Goal: Information Seeking & Learning: Learn about a topic

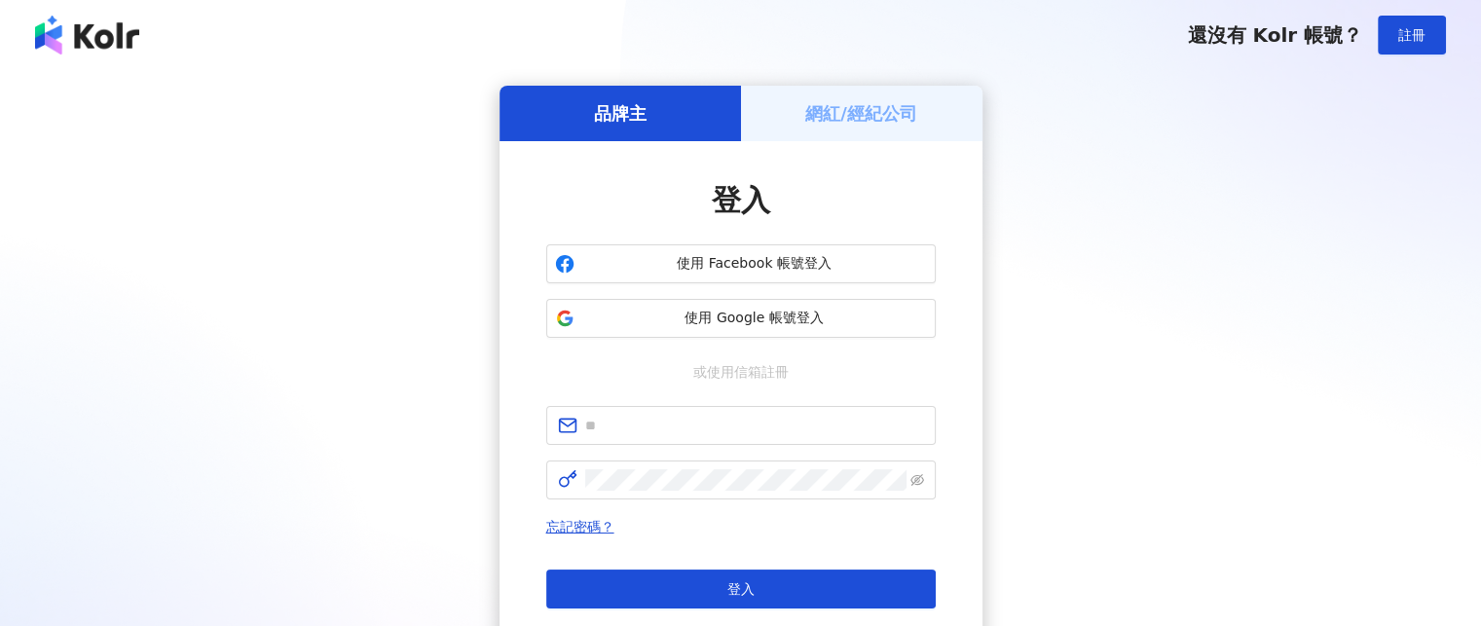
click at [829, 315] on span "使用 Google 帳號登入" at bounding box center [754, 318] width 345 height 19
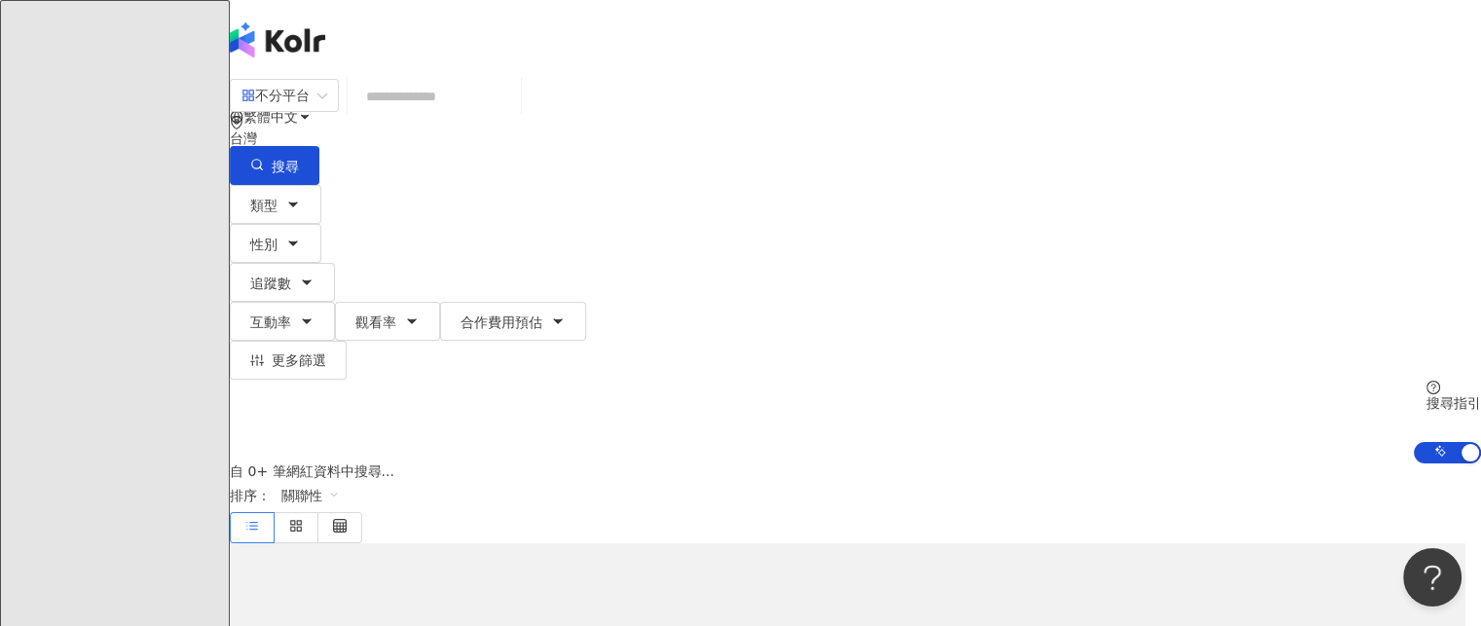
click at [513, 115] on input "search" at bounding box center [434, 96] width 158 height 37
type input "*********"
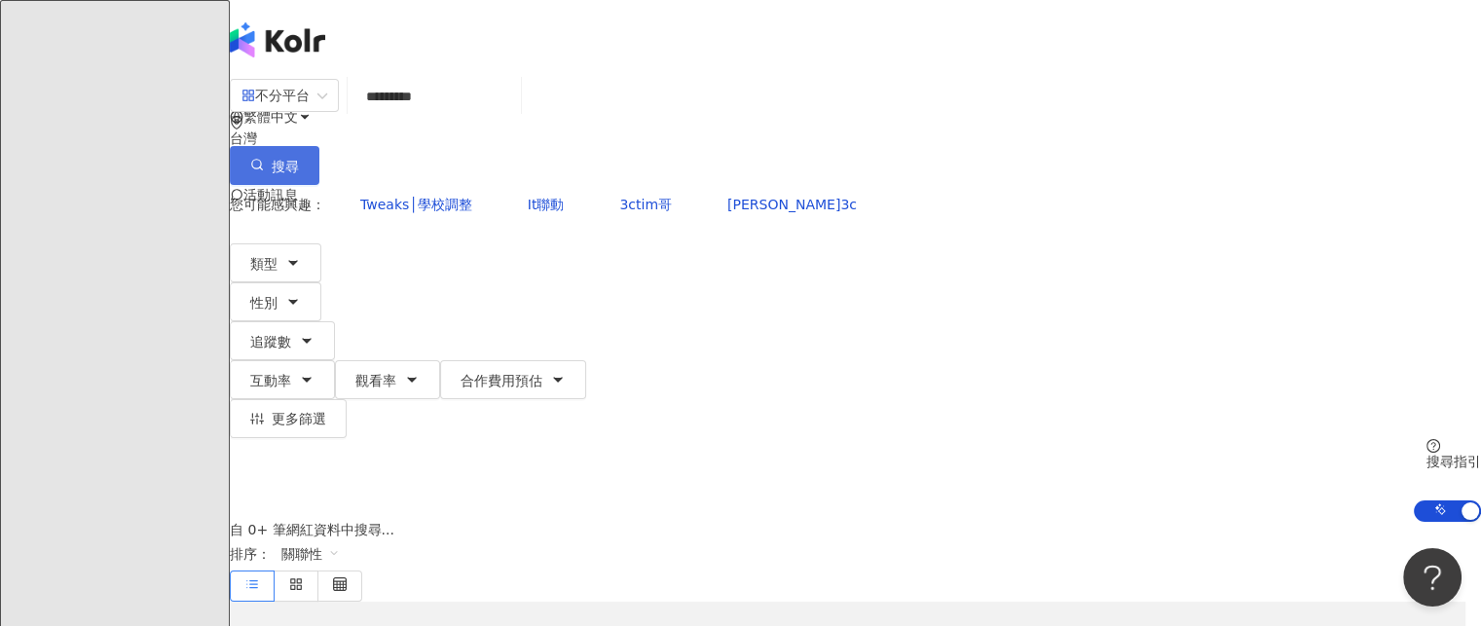
click at [299, 159] on span "搜尋" at bounding box center [285, 167] width 27 height 16
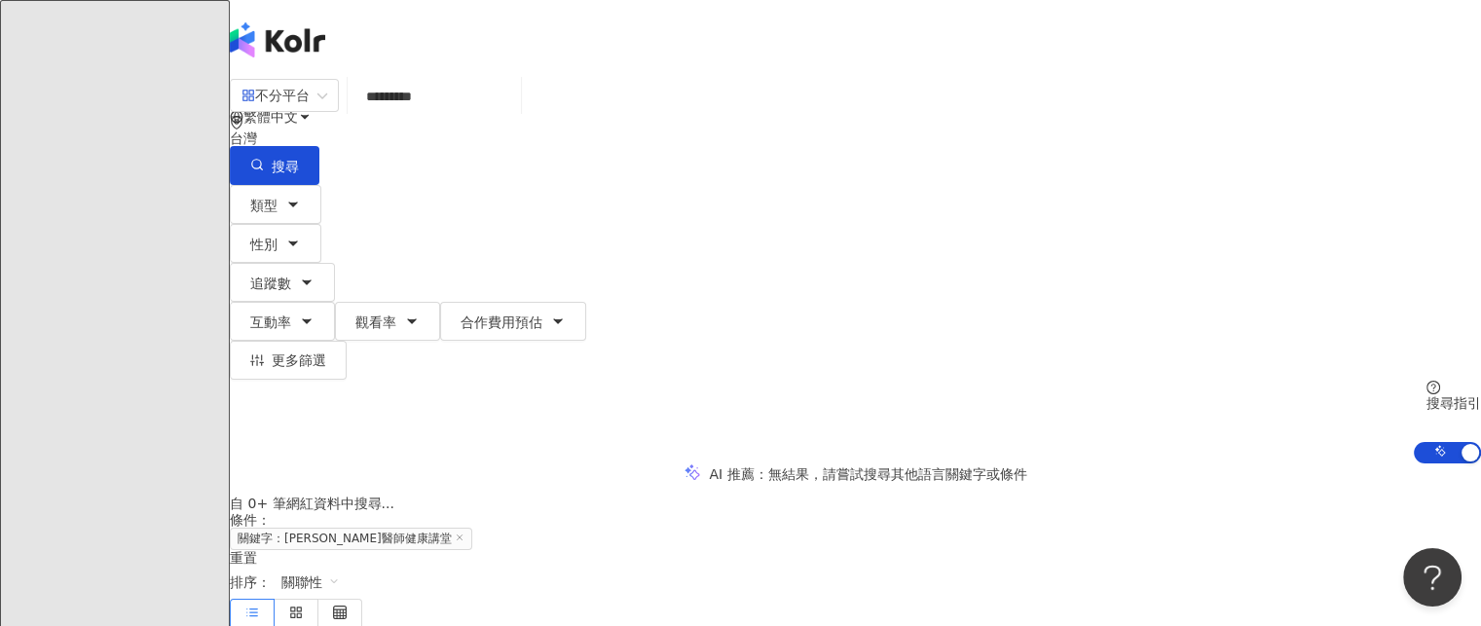
scroll to position [292, 0]
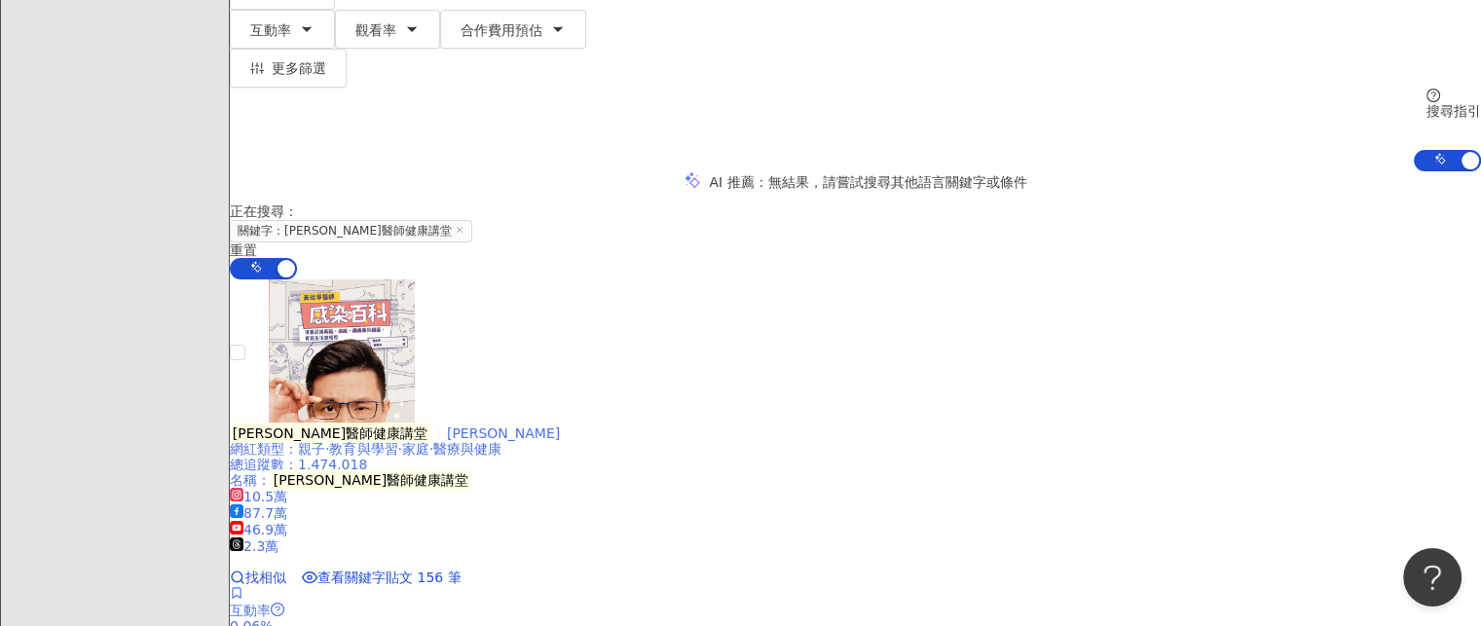
click at [430, 423] on mark "[PERSON_NAME]醫師健康講堂" at bounding box center [330, 433] width 201 height 21
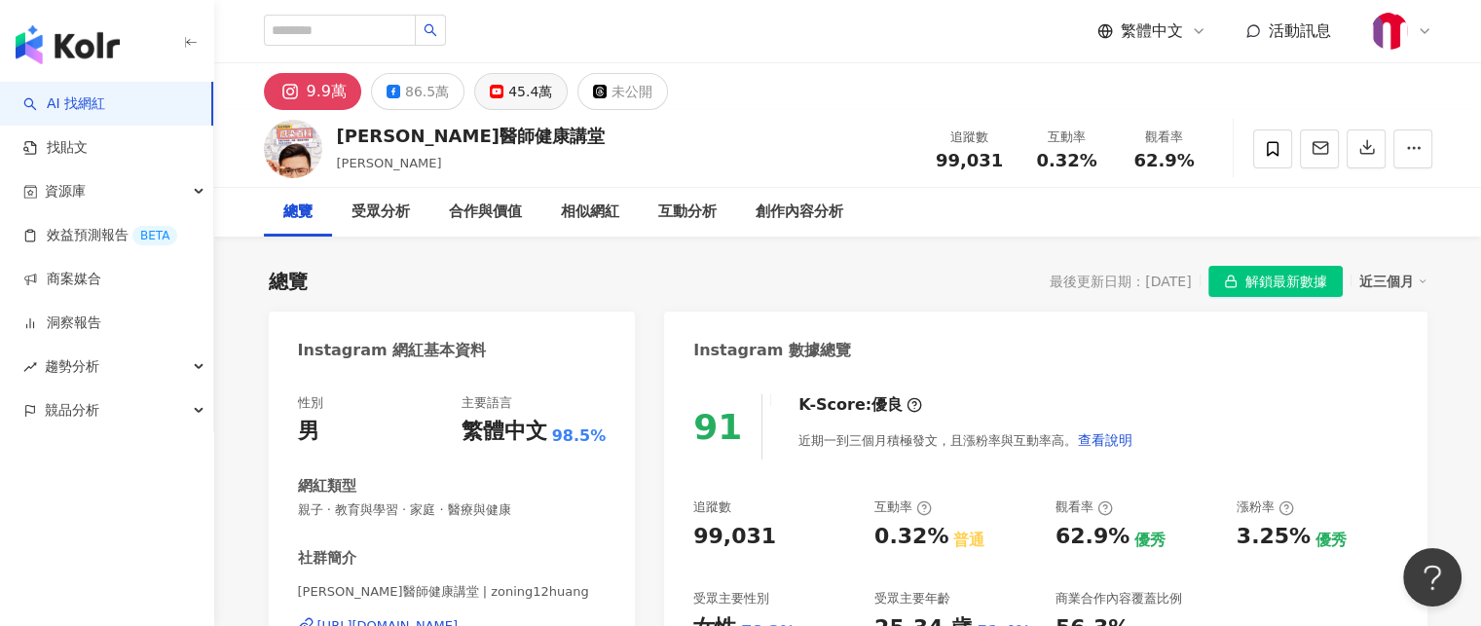
click at [491, 91] on rect at bounding box center [497, 92] width 12 height 8
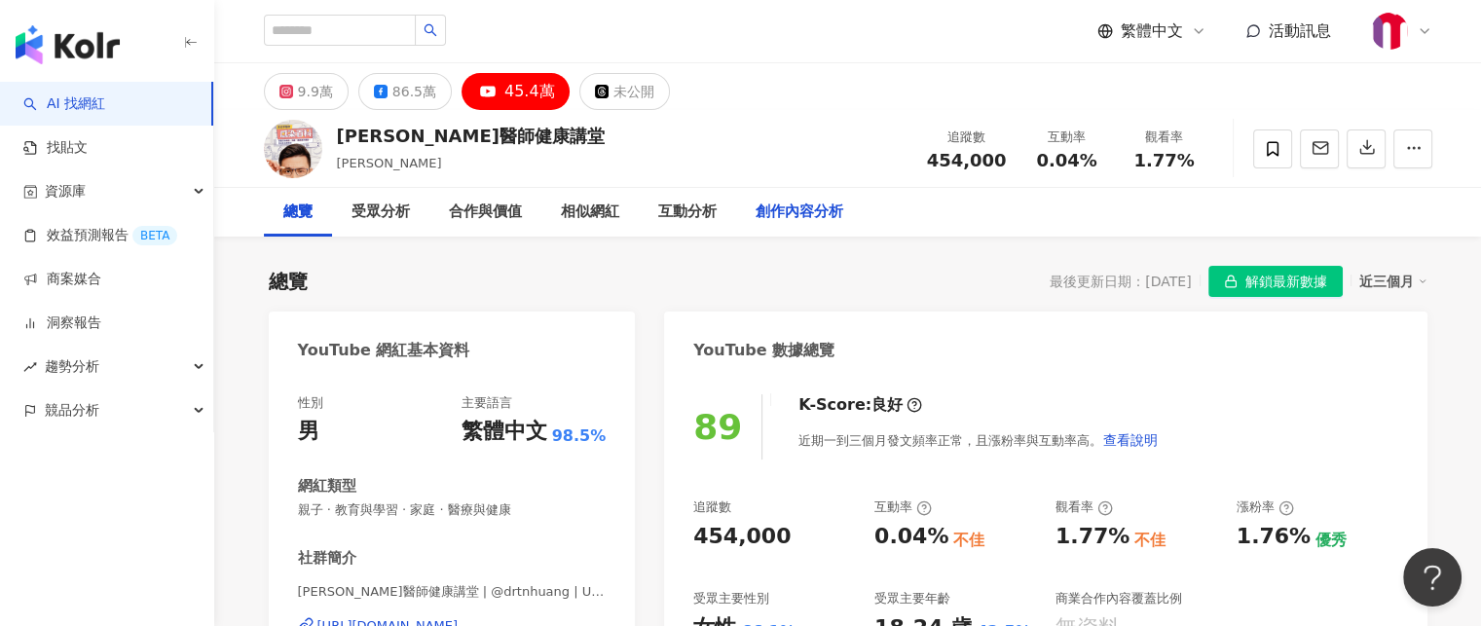
click at [788, 210] on div "創作內容分析" at bounding box center [799, 212] width 88 height 23
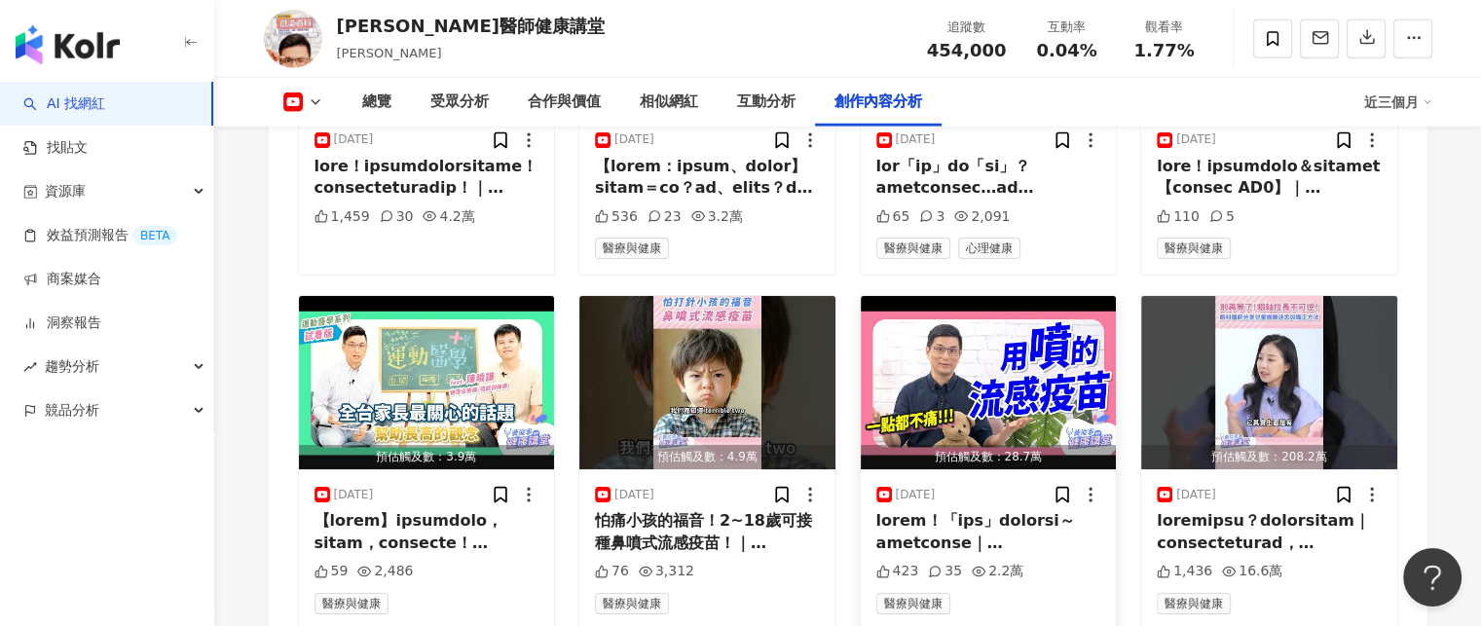
scroll to position [5622, 0]
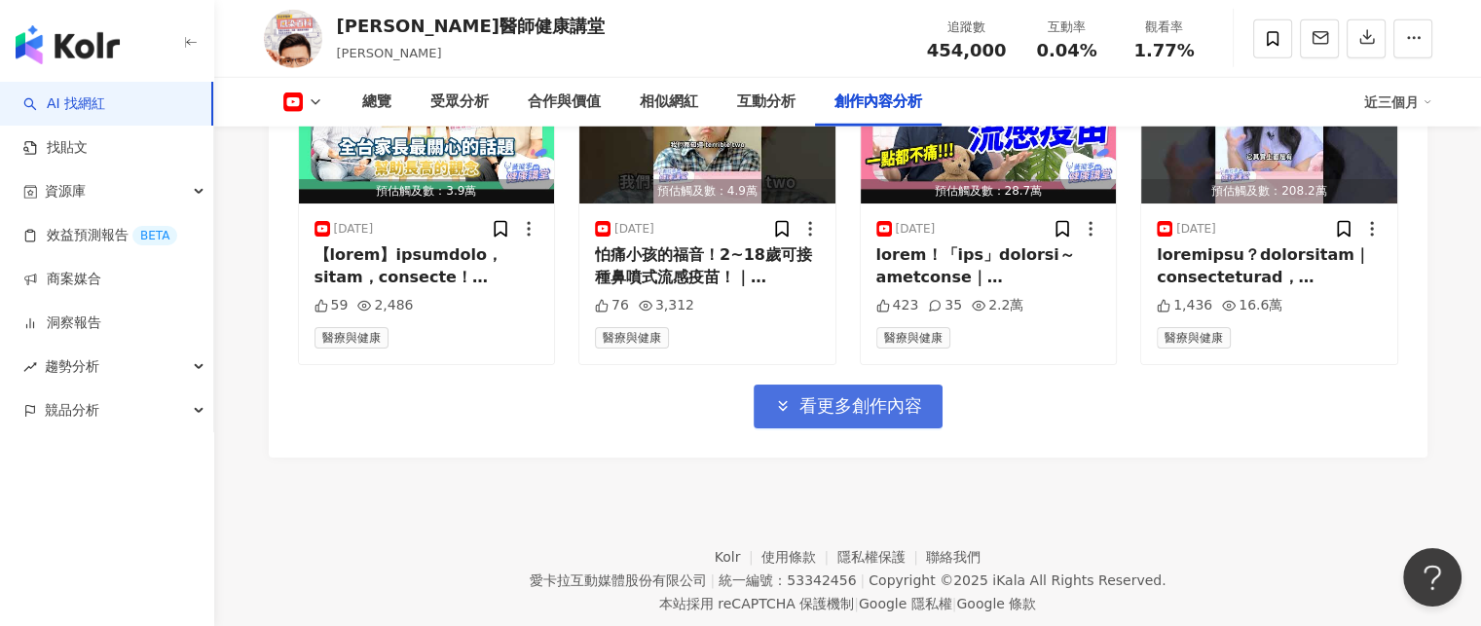
click at [884, 385] on button "看更多創作內容" at bounding box center [847, 407] width 189 height 44
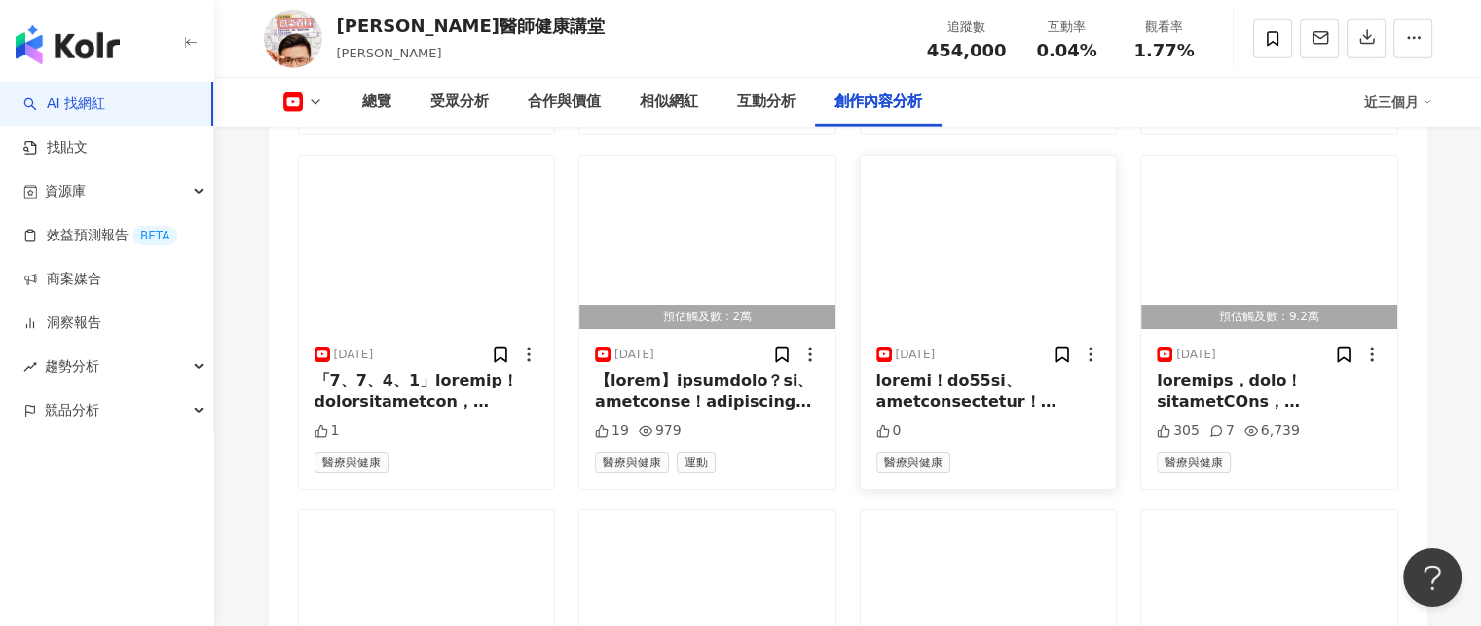
scroll to position [6684, 0]
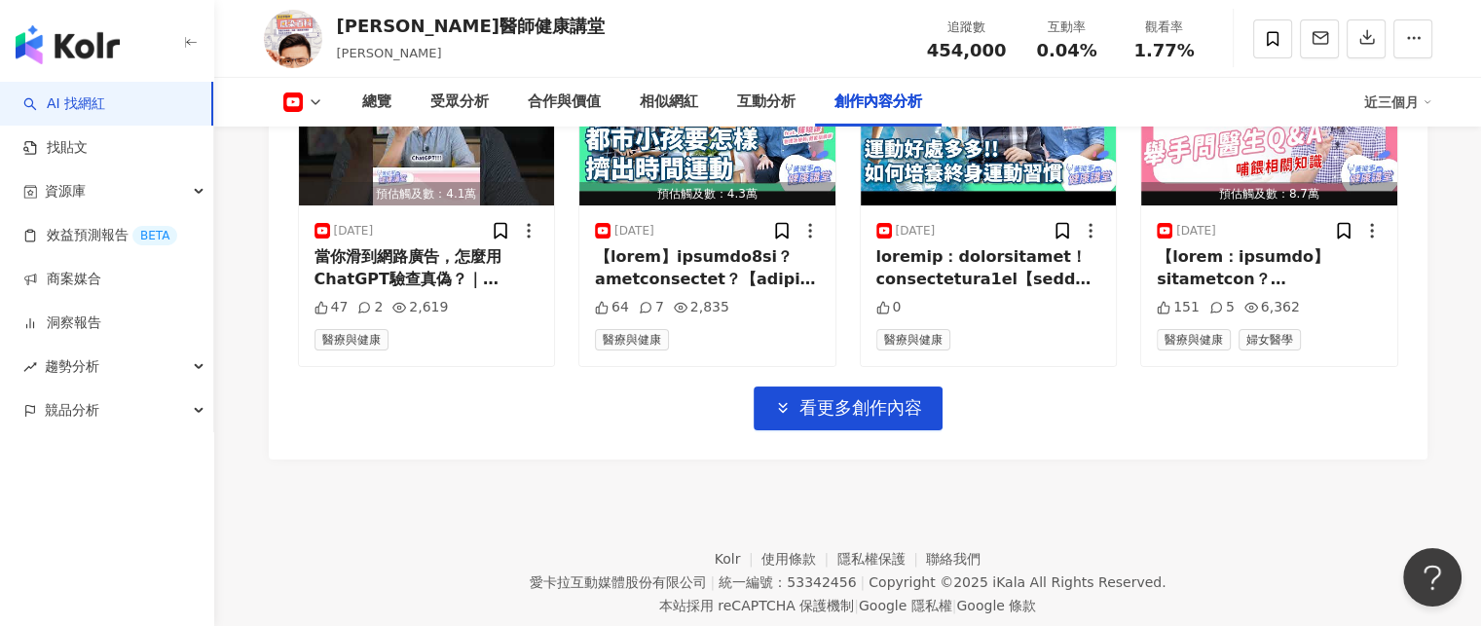
click at [856, 386] on button "看更多創作內容" at bounding box center [847, 408] width 189 height 44
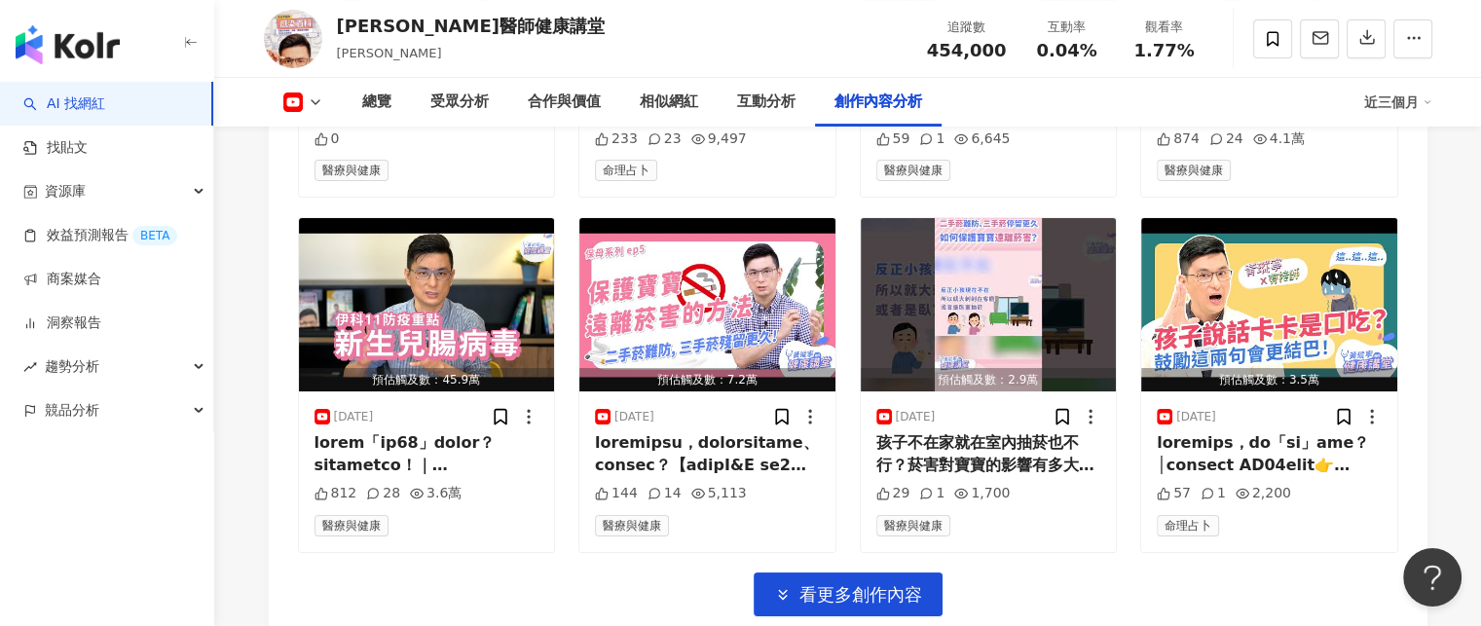
scroll to position [7745, 0]
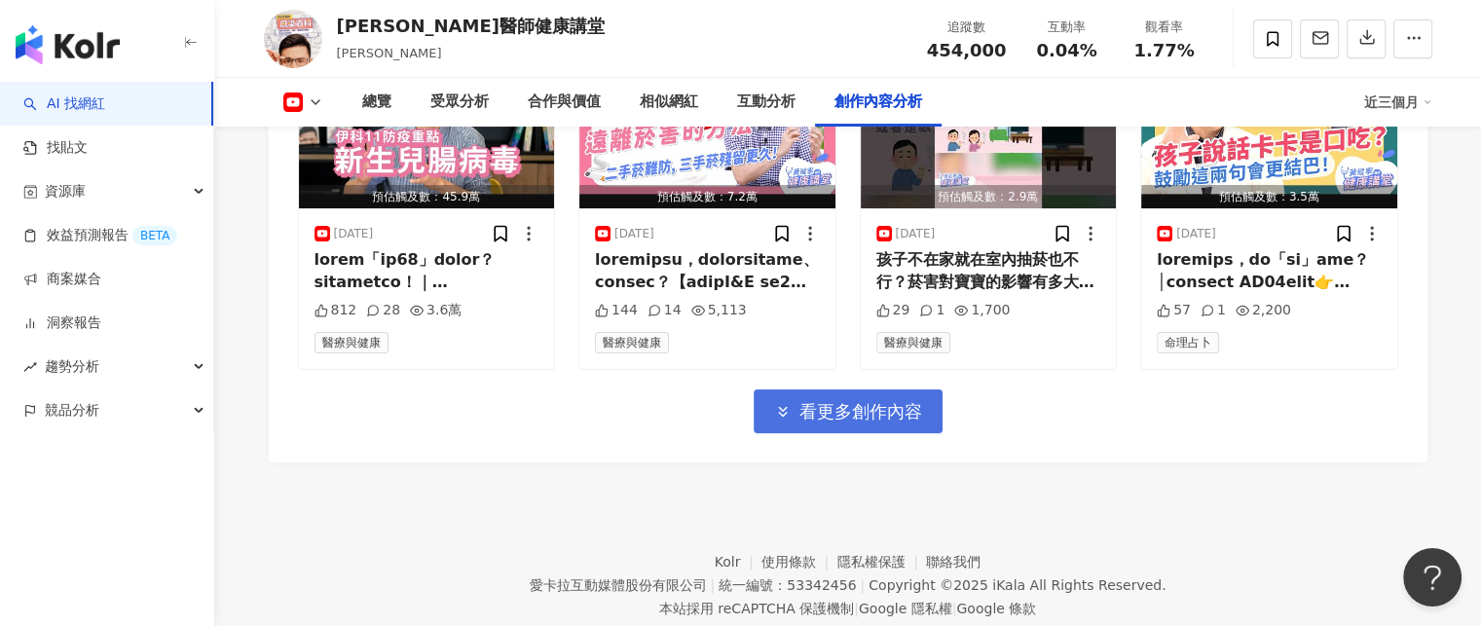
click at [901, 401] on span "看更多創作內容" at bounding box center [860, 411] width 123 height 21
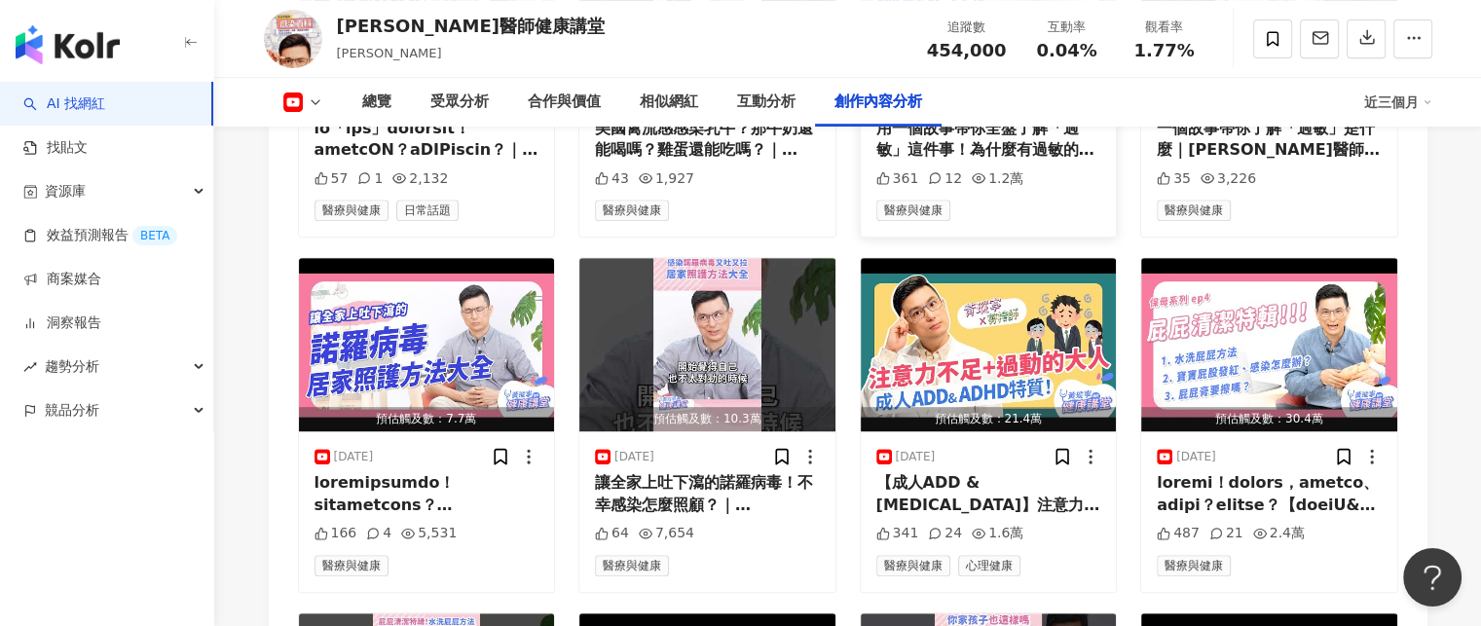
scroll to position [8621, 0]
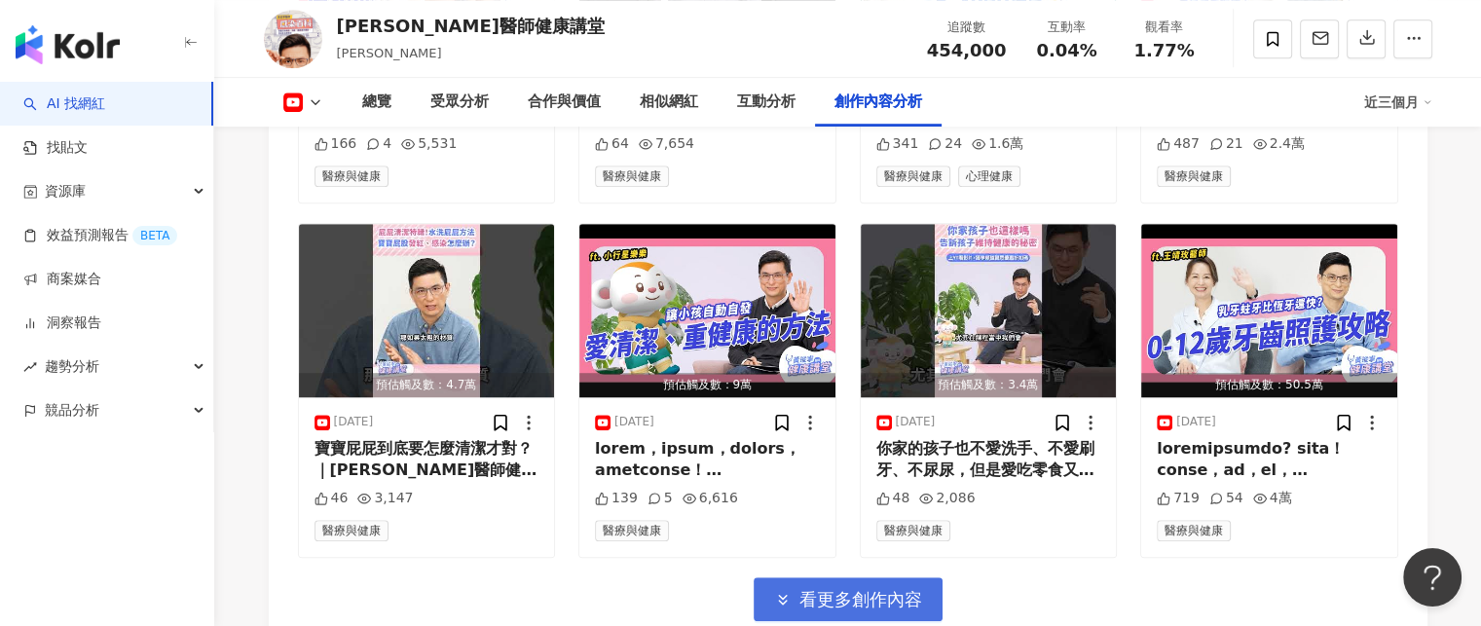
click at [909, 589] on span "看更多創作內容" at bounding box center [860, 599] width 123 height 21
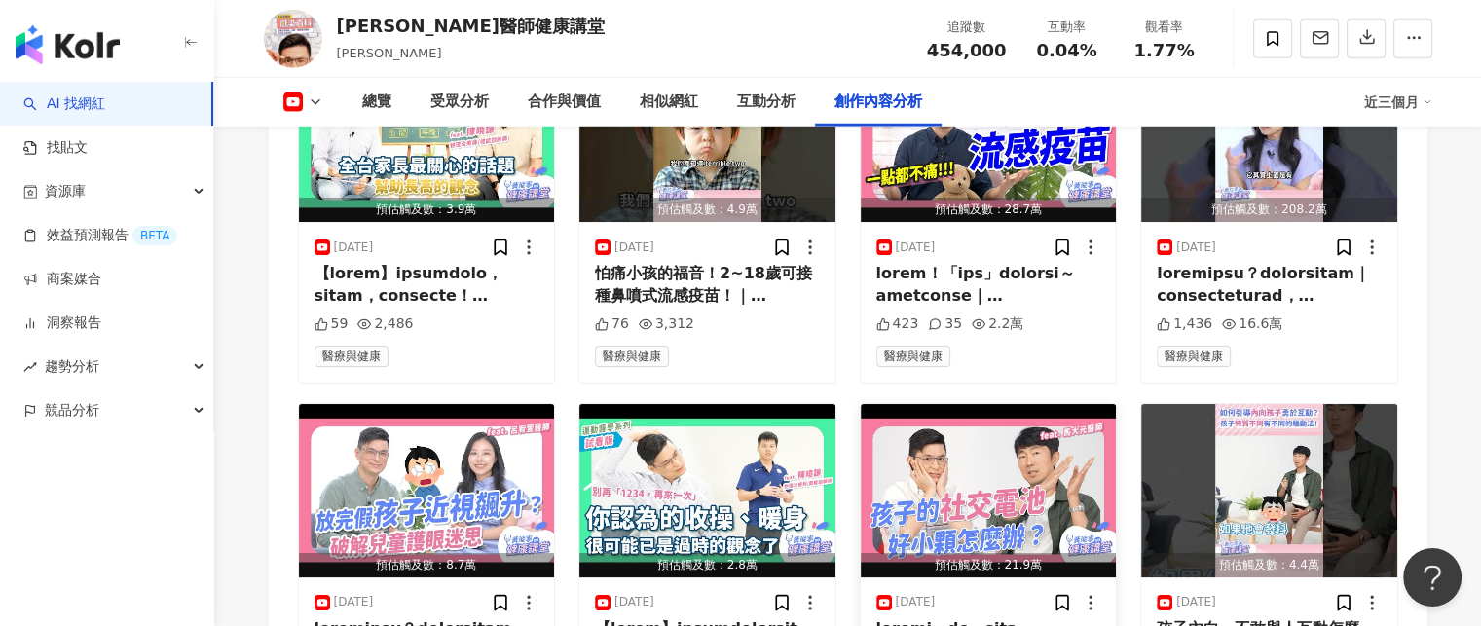
scroll to position [5798, 0]
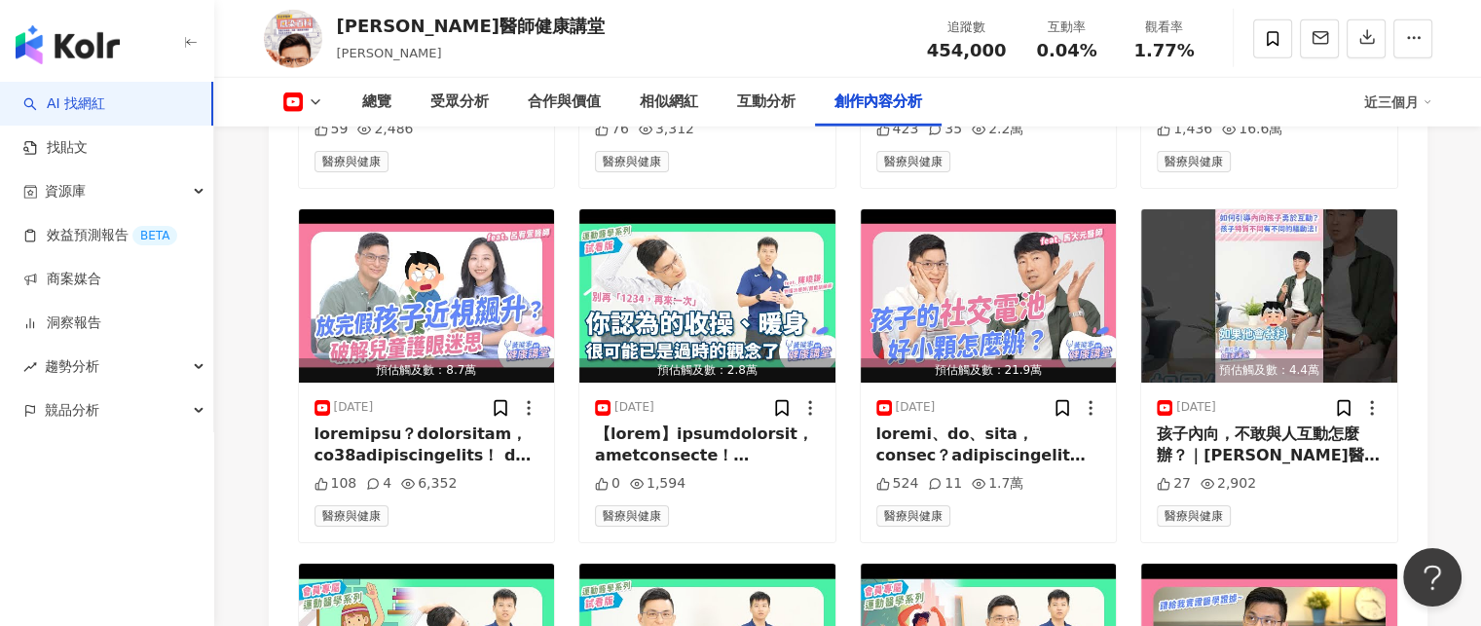
click at [293, 103] on rect at bounding box center [292, 102] width 17 height 12
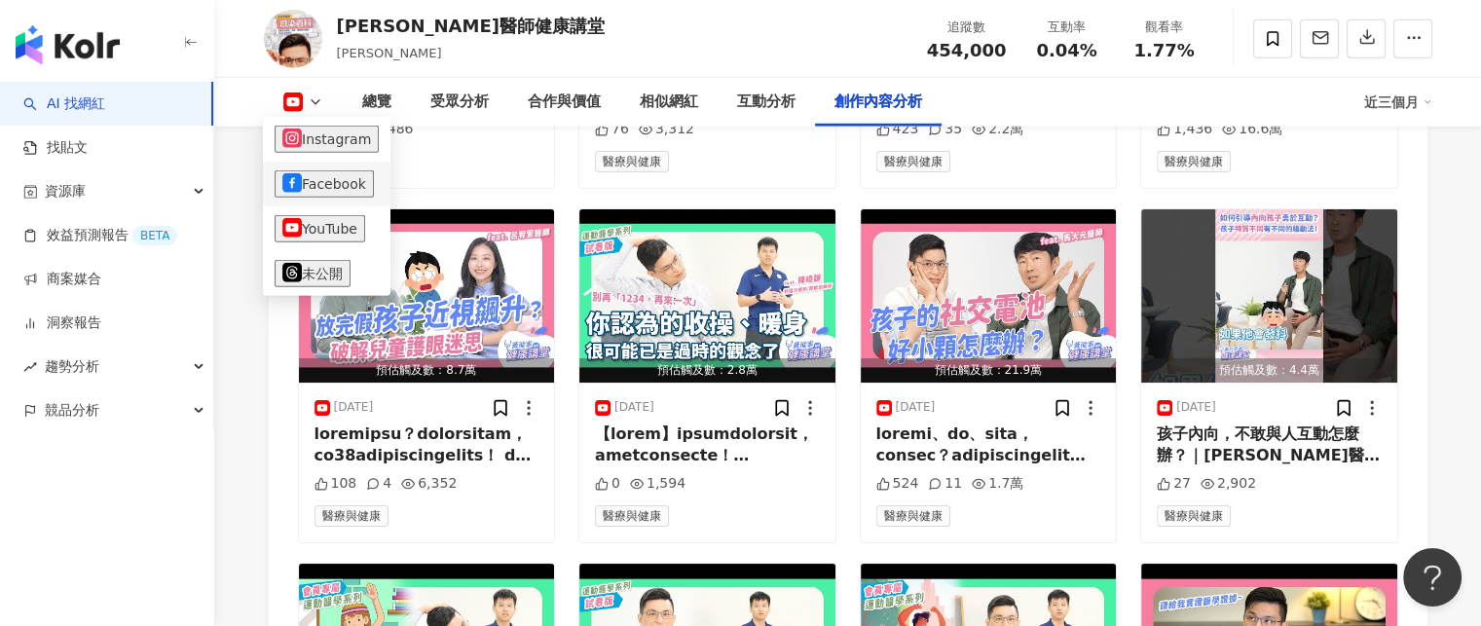
click at [326, 189] on button "Facebook" at bounding box center [324, 183] width 99 height 27
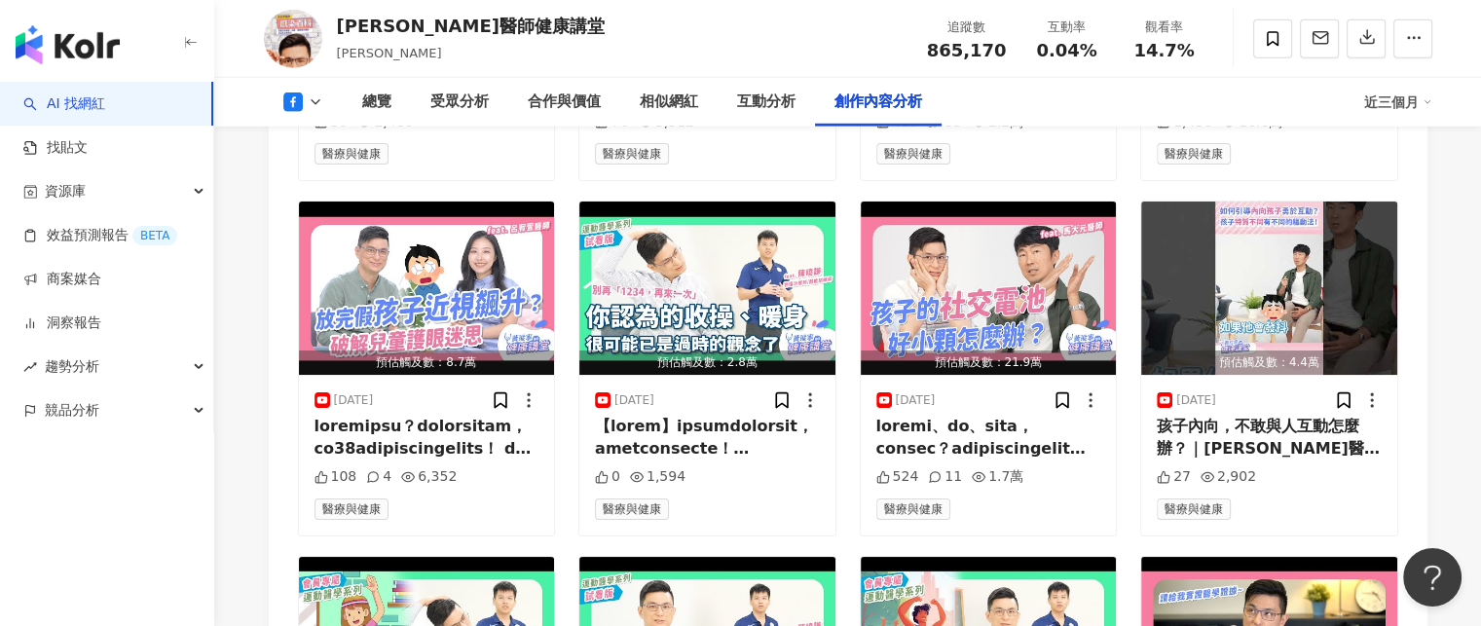
scroll to position [5648, 0]
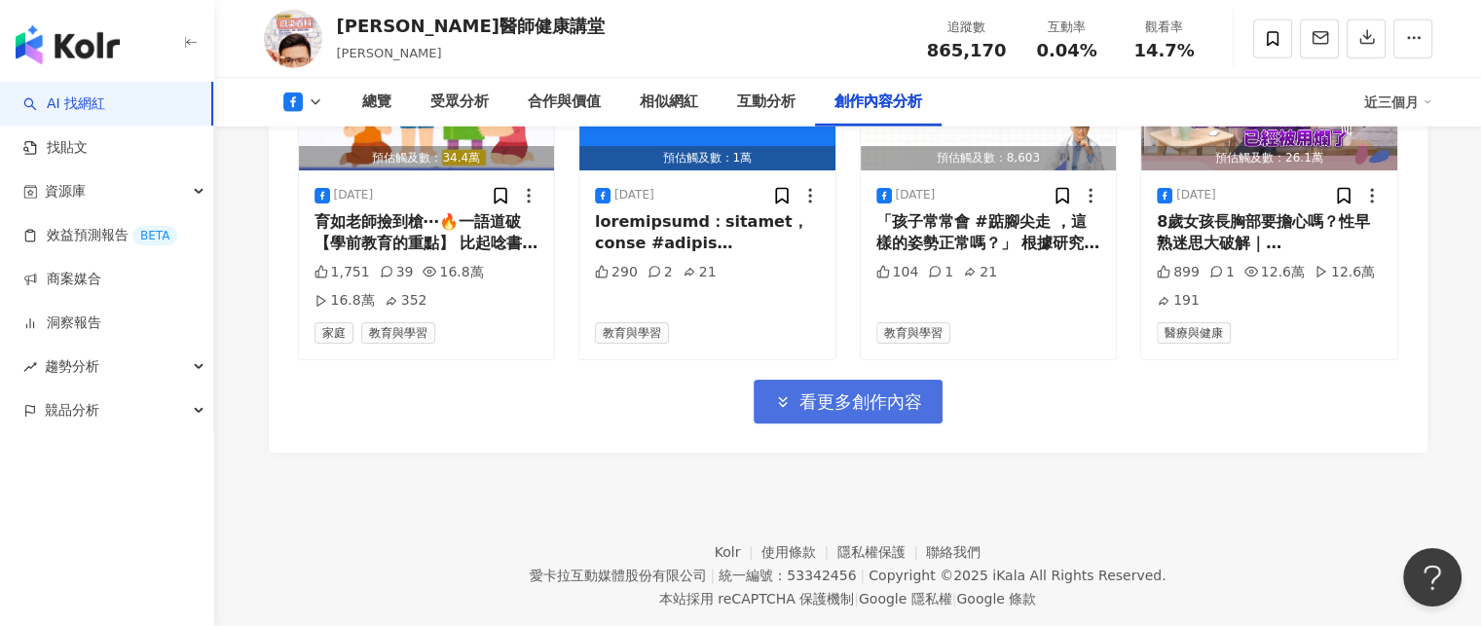
click at [866, 391] on span "看更多創作內容" at bounding box center [860, 401] width 123 height 21
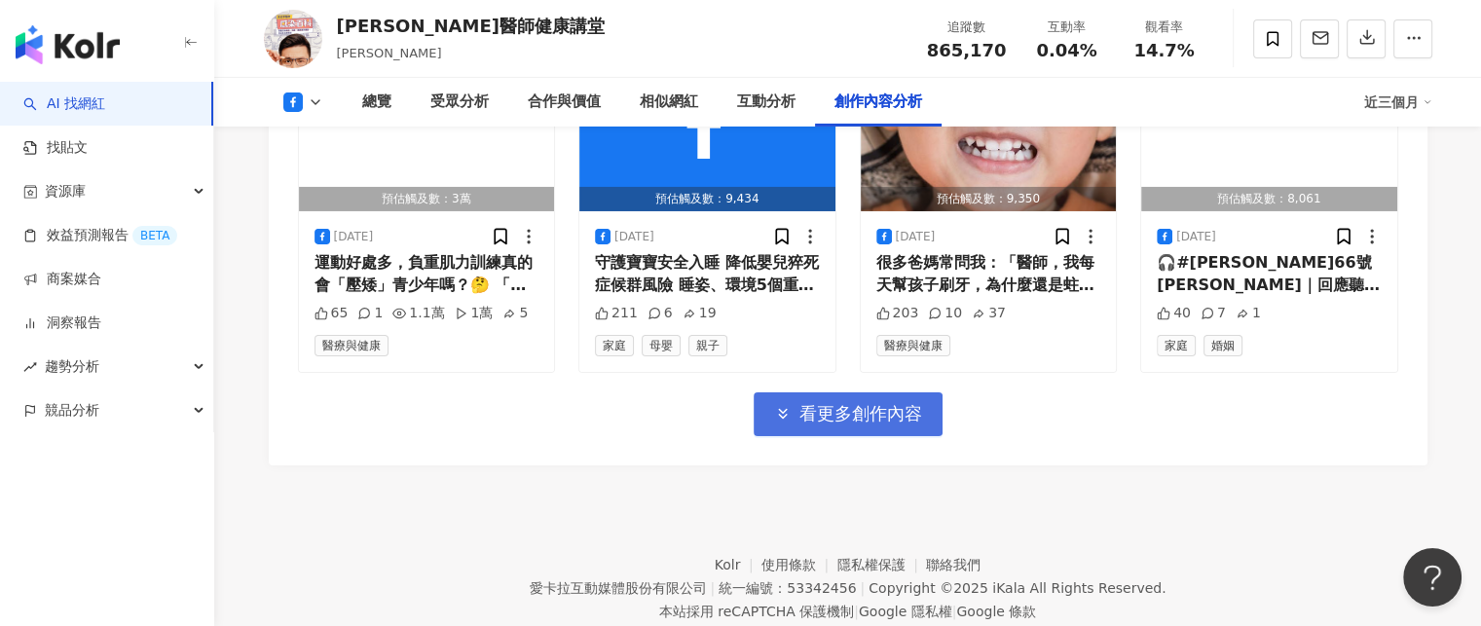
scroll to position [6739, 0]
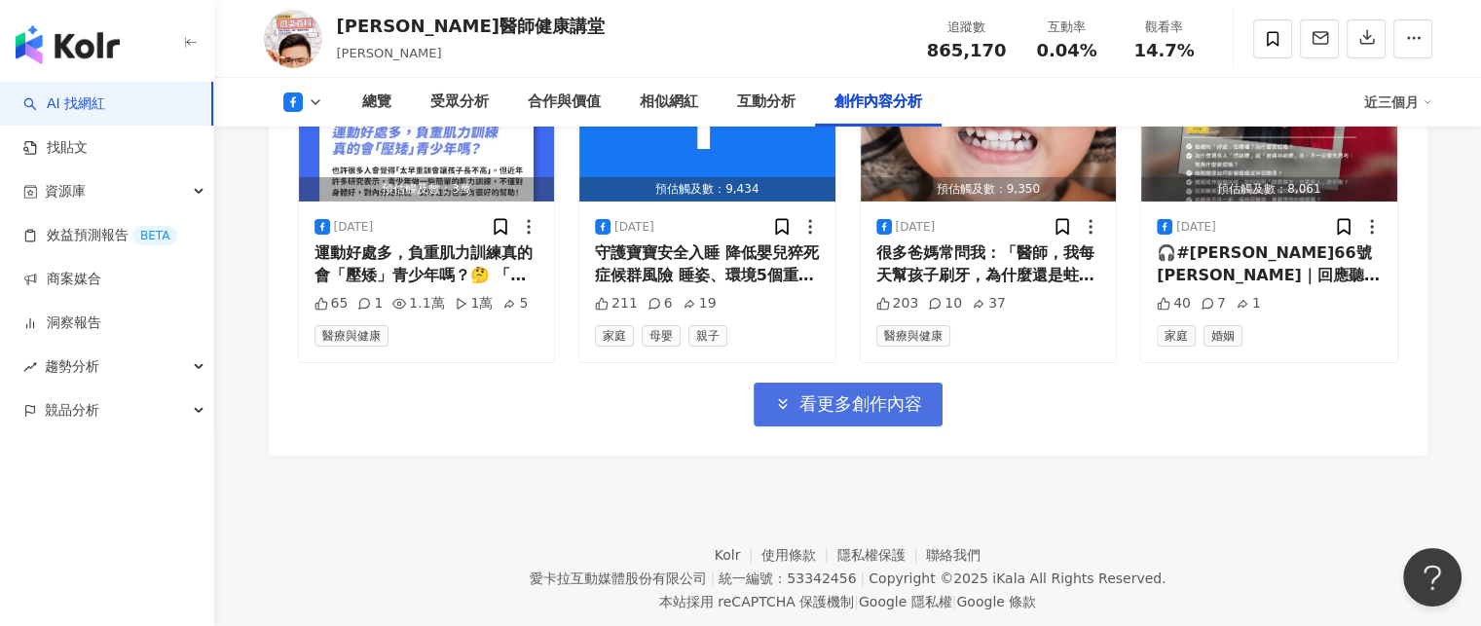
click at [887, 383] on button "看更多創作內容" at bounding box center [847, 405] width 189 height 44
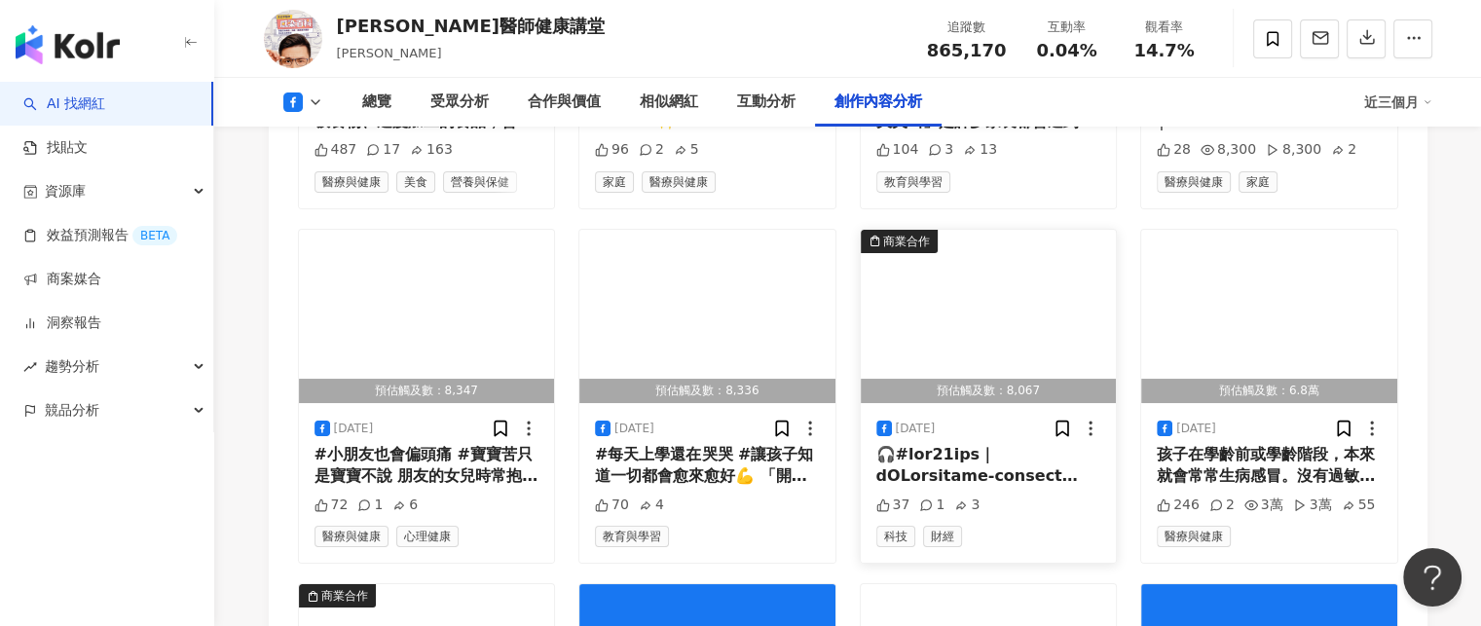
scroll to position [7801, 0]
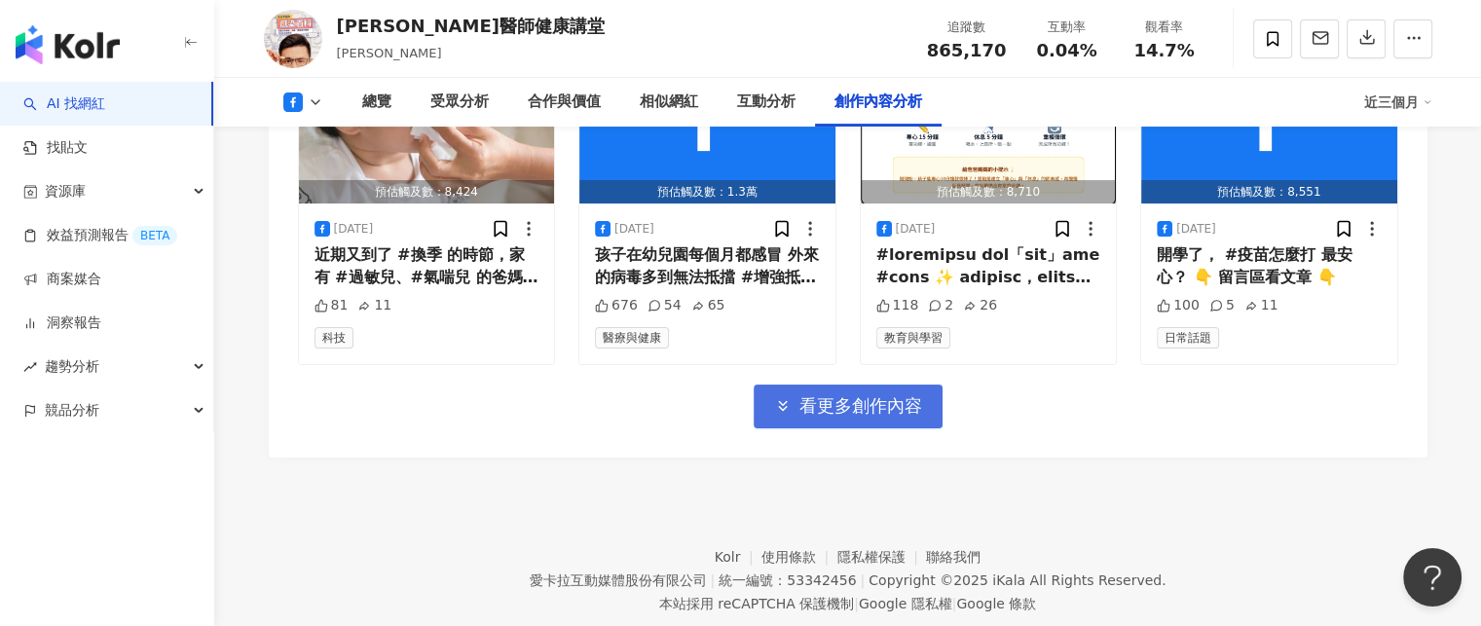
click at [933, 385] on button "看更多創作內容" at bounding box center [847, 407] width 189 height 44
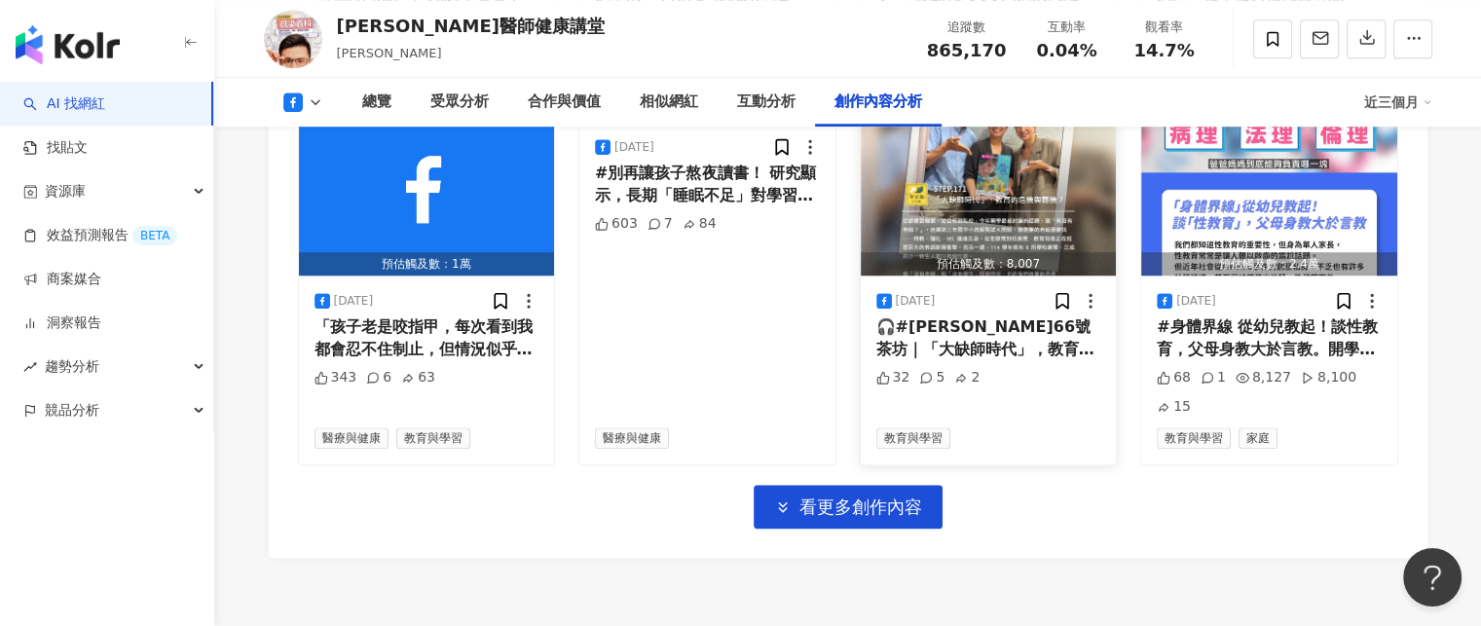
scroll to position [8891, 0]
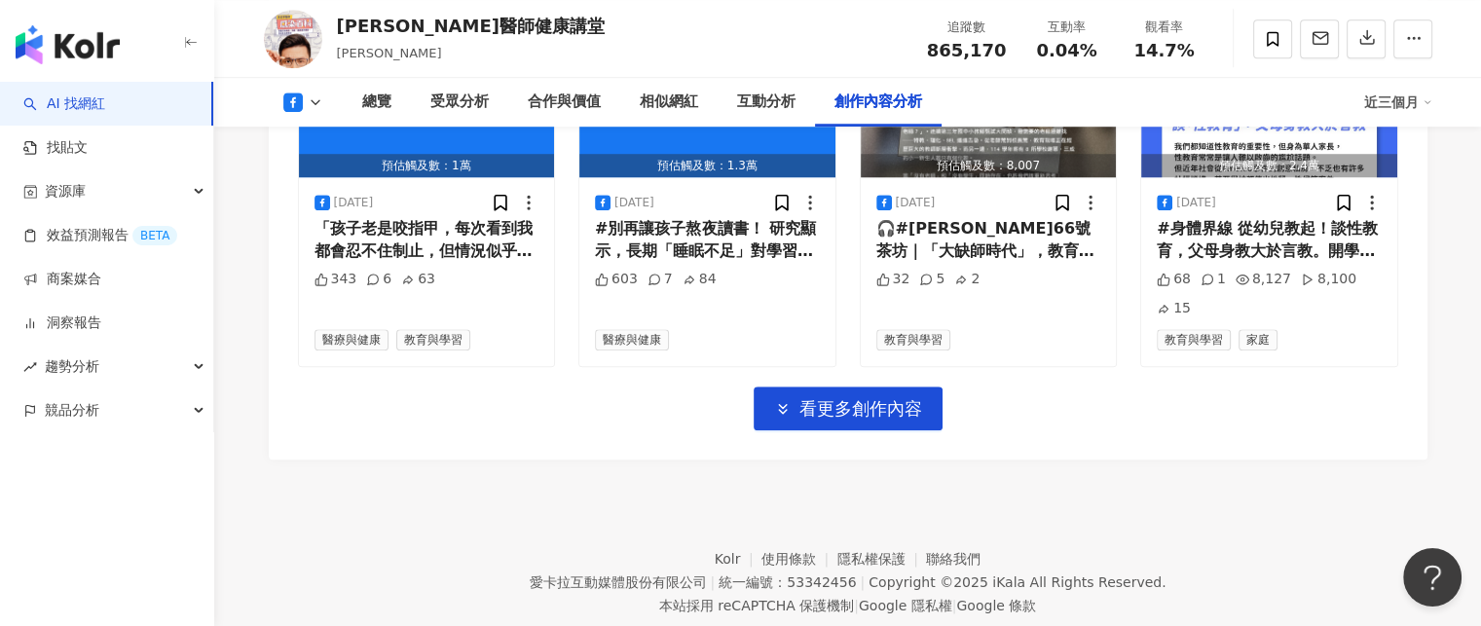
click at [913, 398] on span "看更多創作內容" at bounding box center [860, 408] width 123 height 21
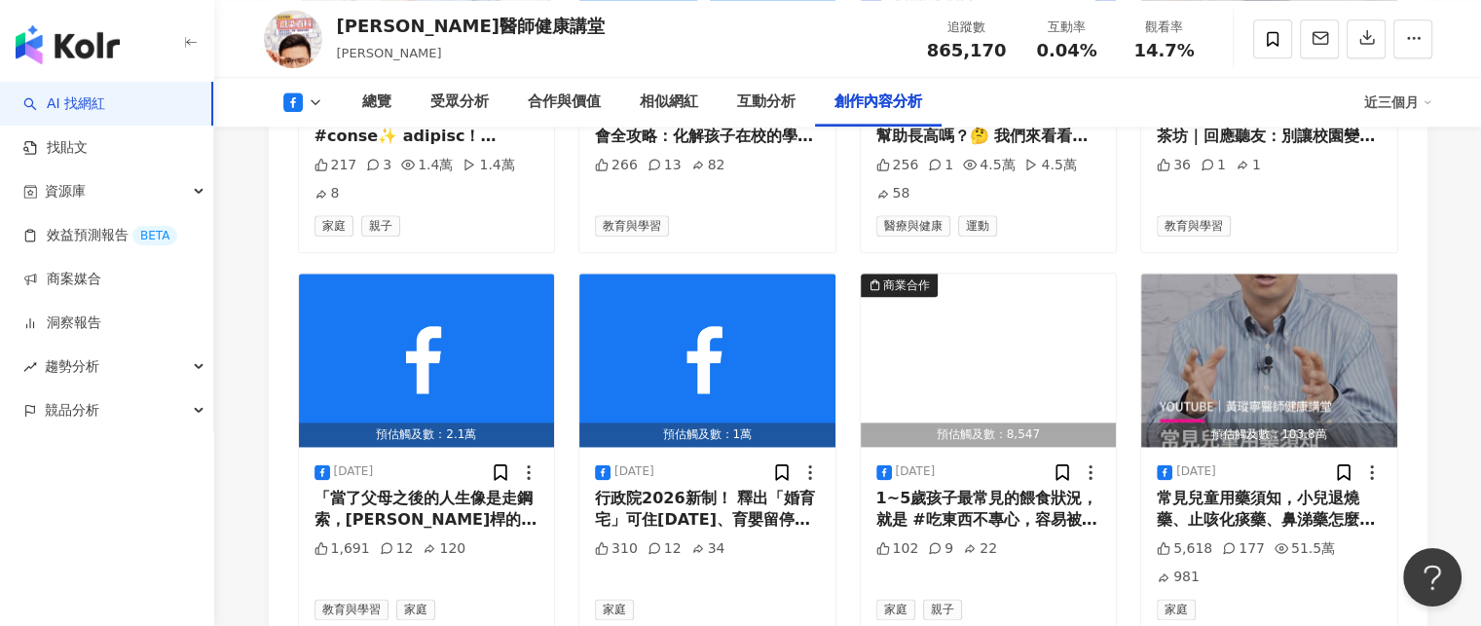
scroll to position [9982, 0]
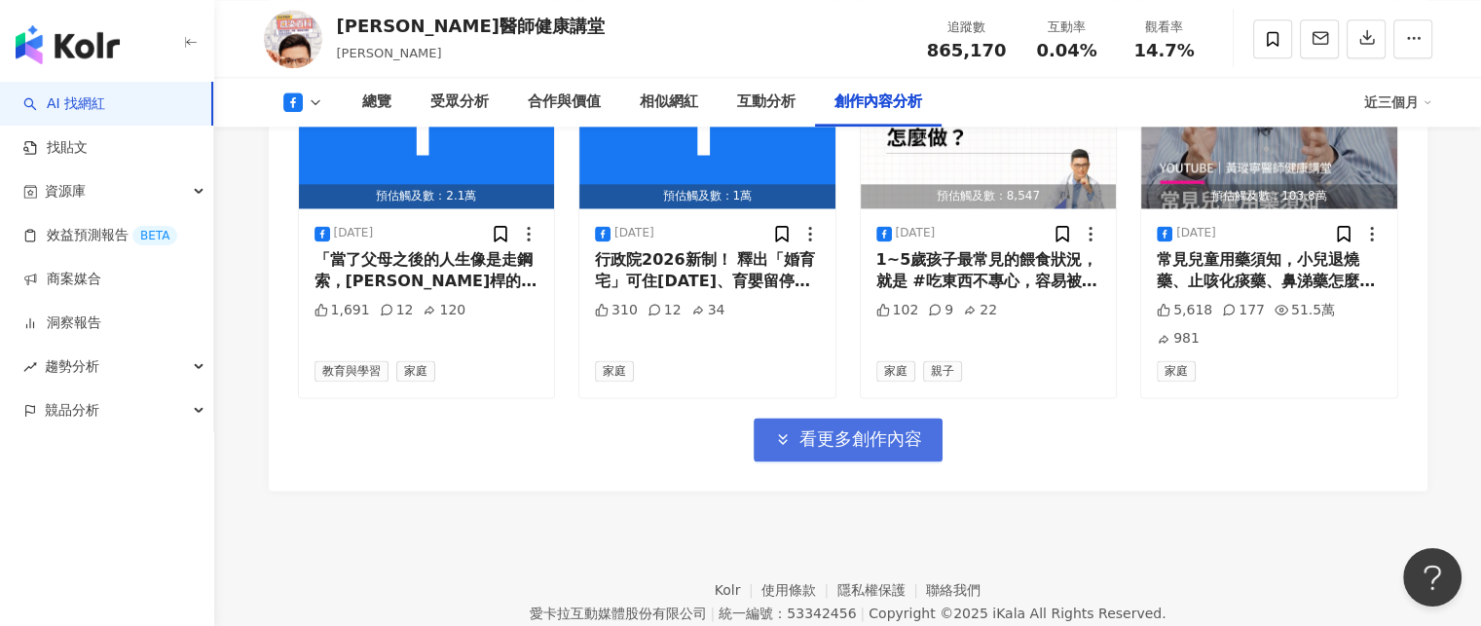
click at [910, 428] on span "看更多創作內容" at bounding box center [860, 438] width 123 height 21
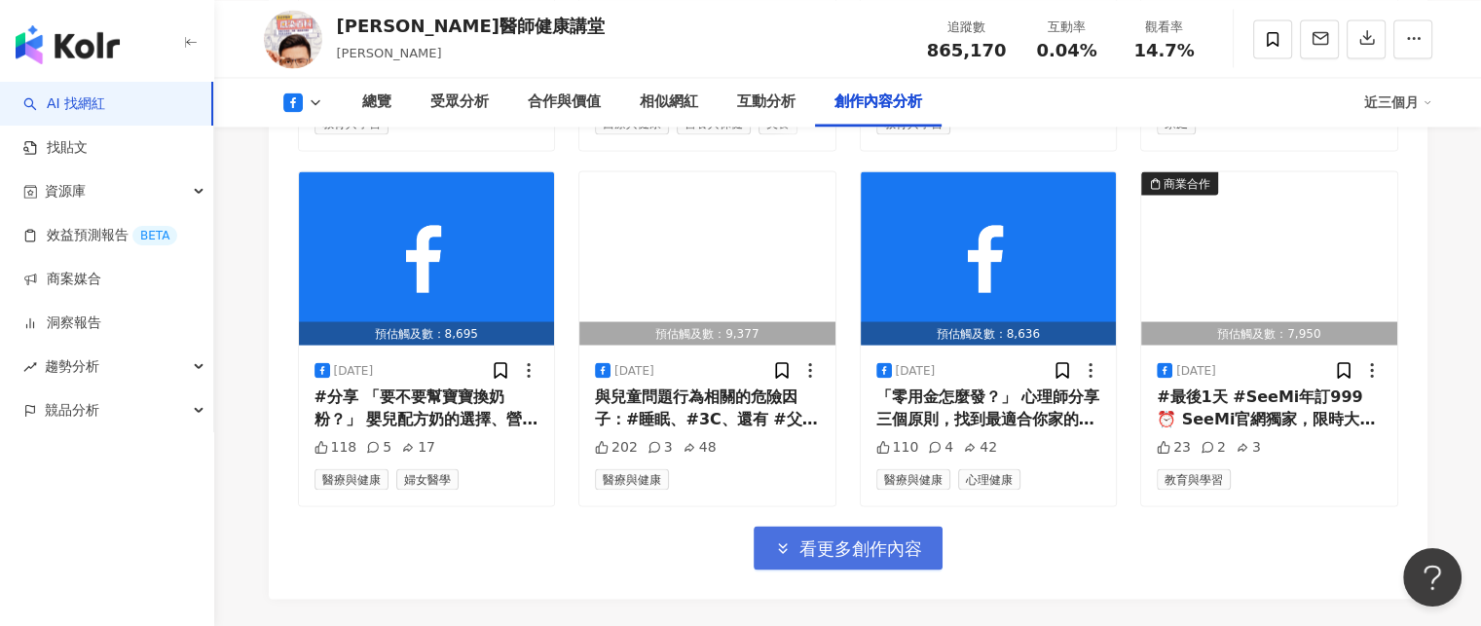
scroll to position [10981, 0]
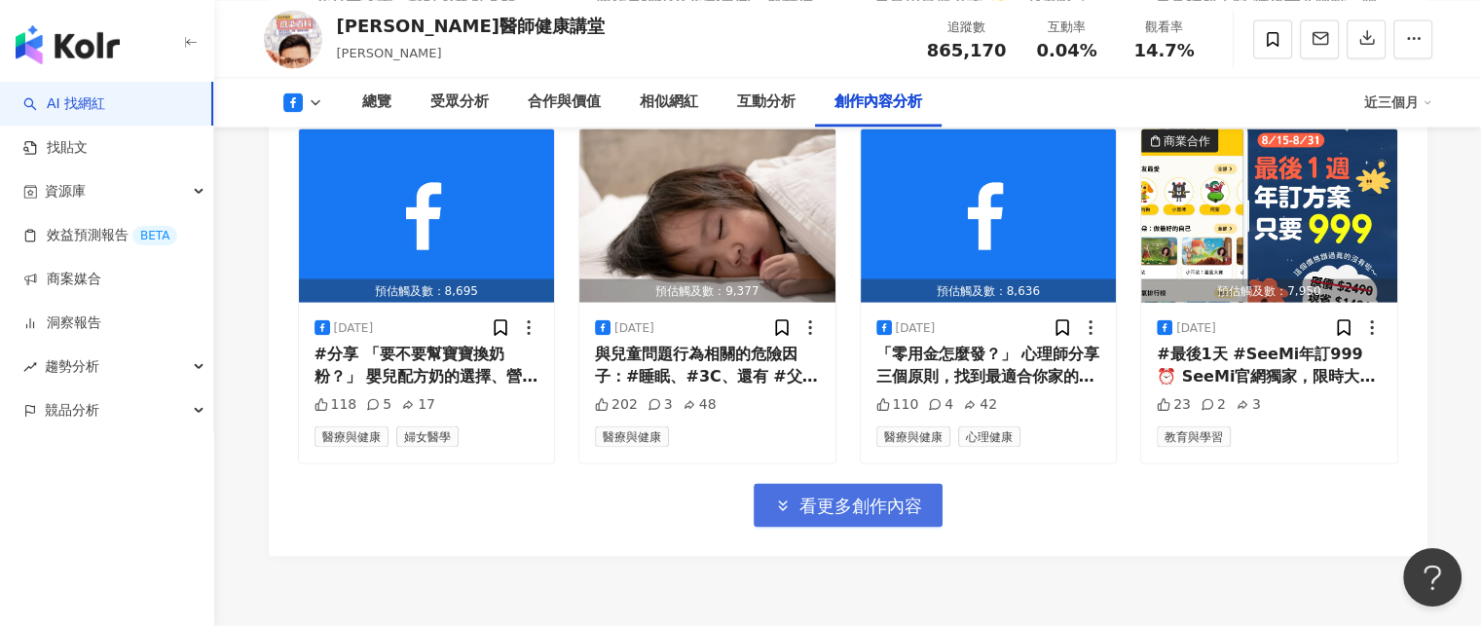
click at [876, 483] on button "看更多創作內容" at bounding box center [847, 505] width 189 height 44
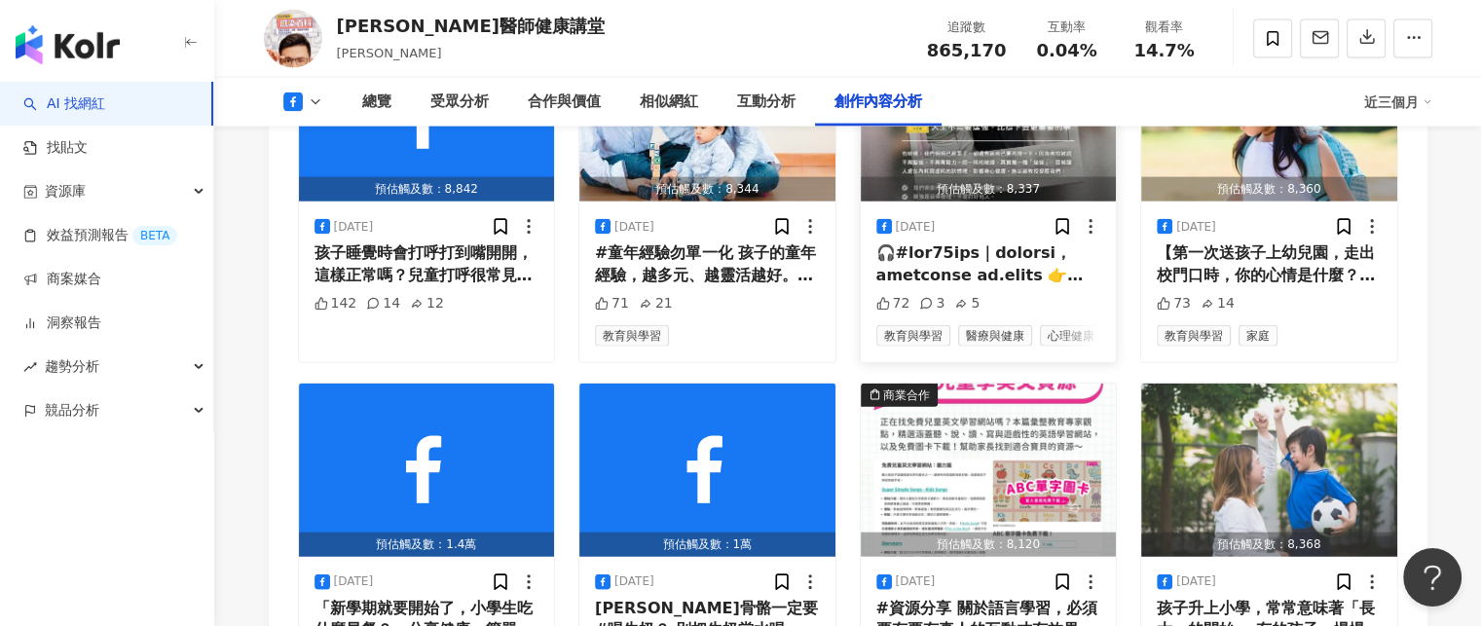
scroll to position [12052, 0]
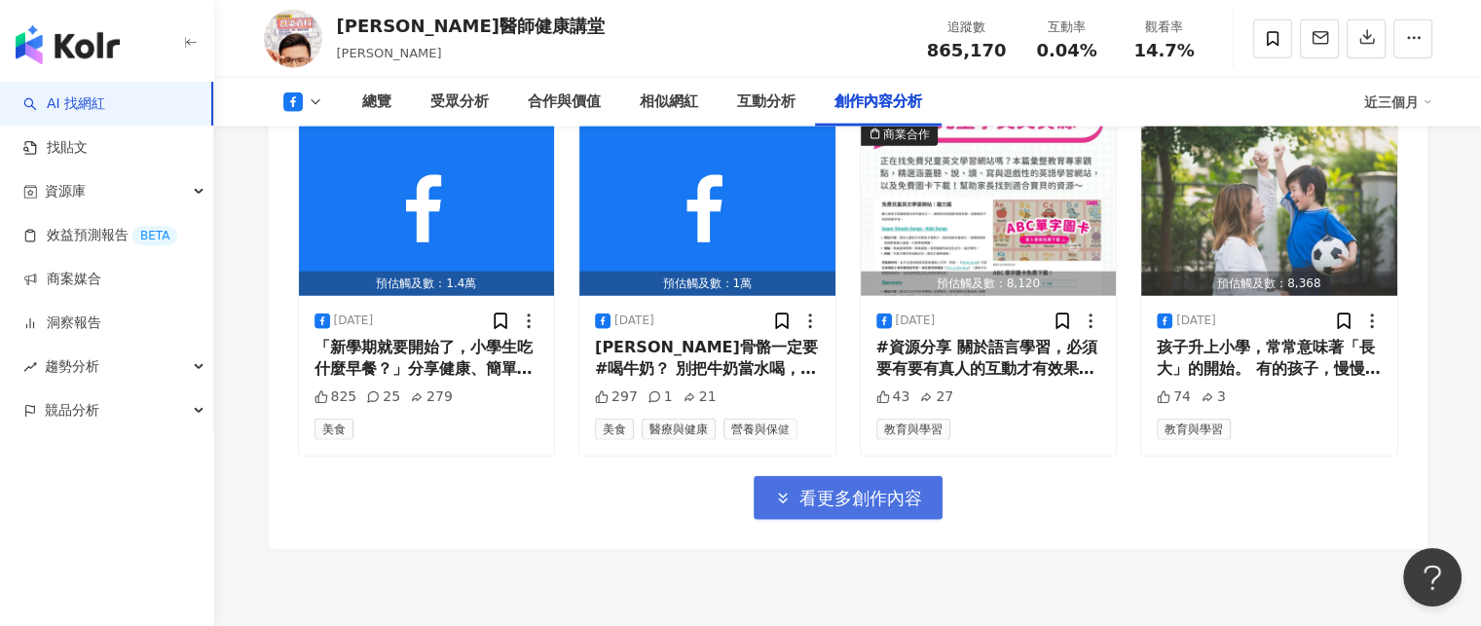
click at [877, 488] on span "看更多創作內容" at bounding box center [860, 498] width 123 height 21
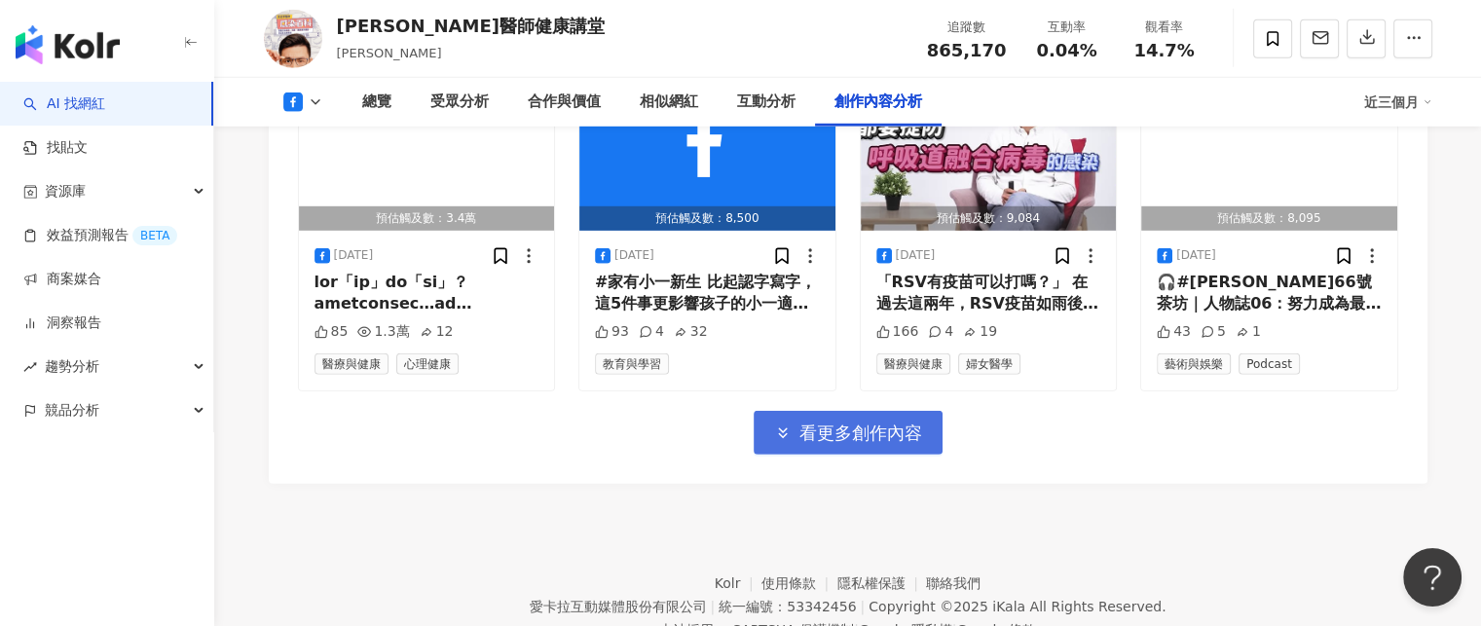
scroll to position [13182, 0]
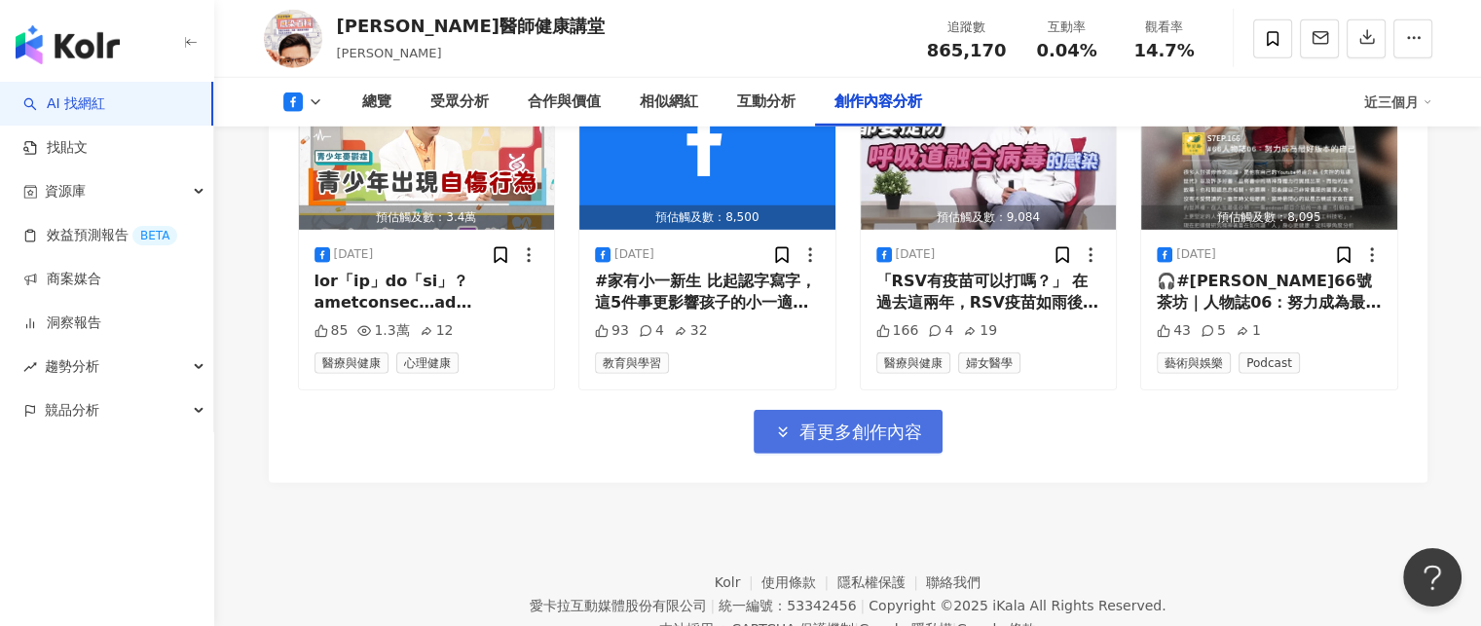
click at [881, 422] on span "看更多創作內容" at bounding box center [860, 432] width 123 height 21
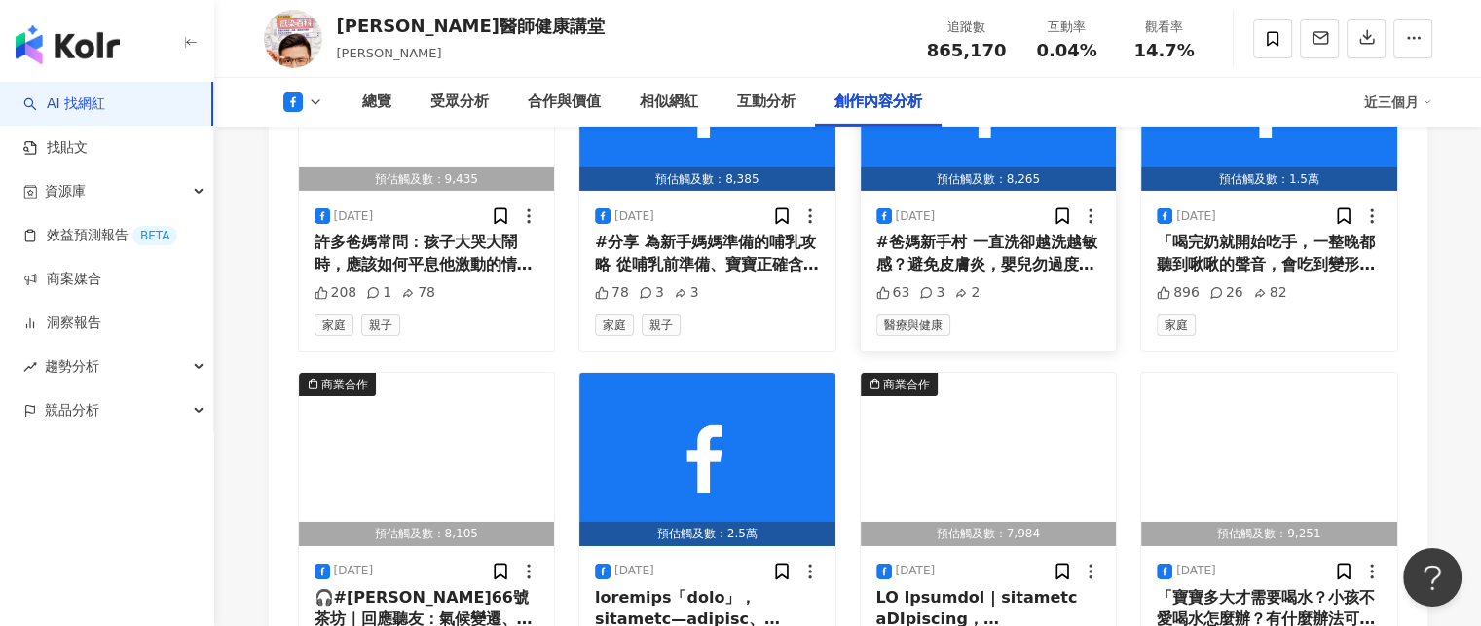
scroll to position [14156, 0]
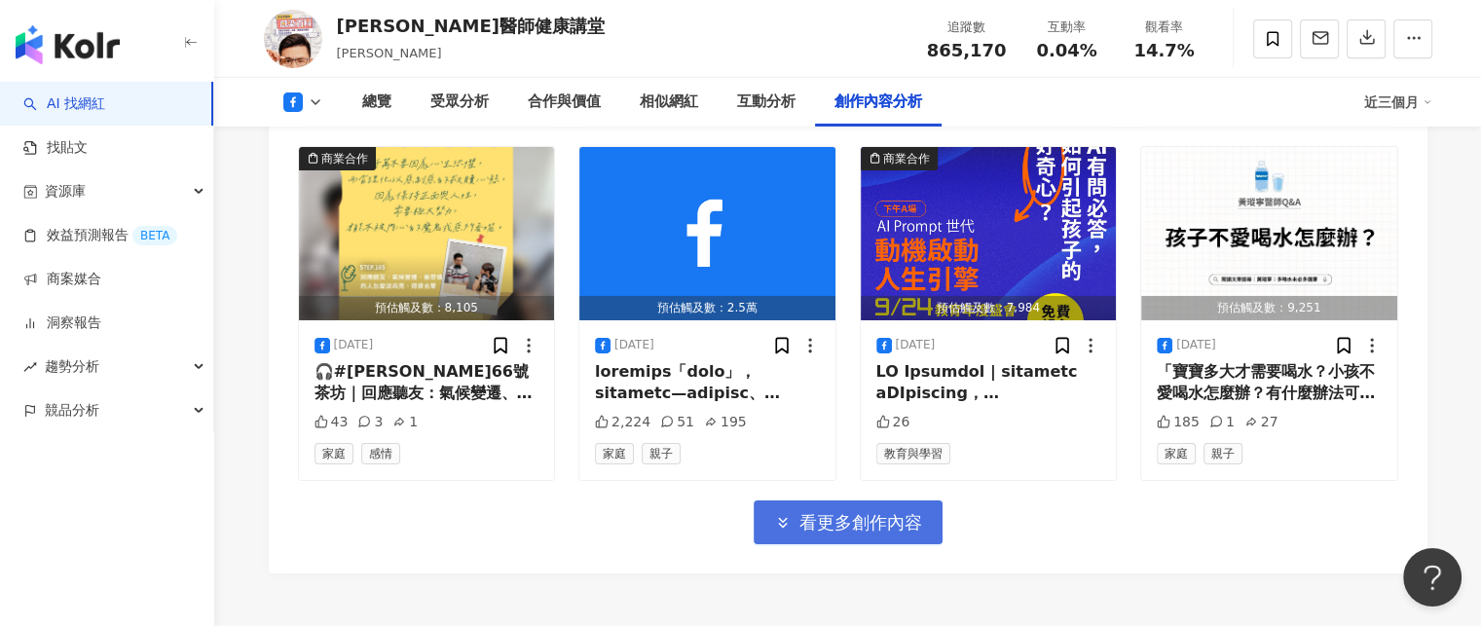
click at [900, 500] on button "看更多創作內容" at bounding box center [847, 522] width 189 height 44
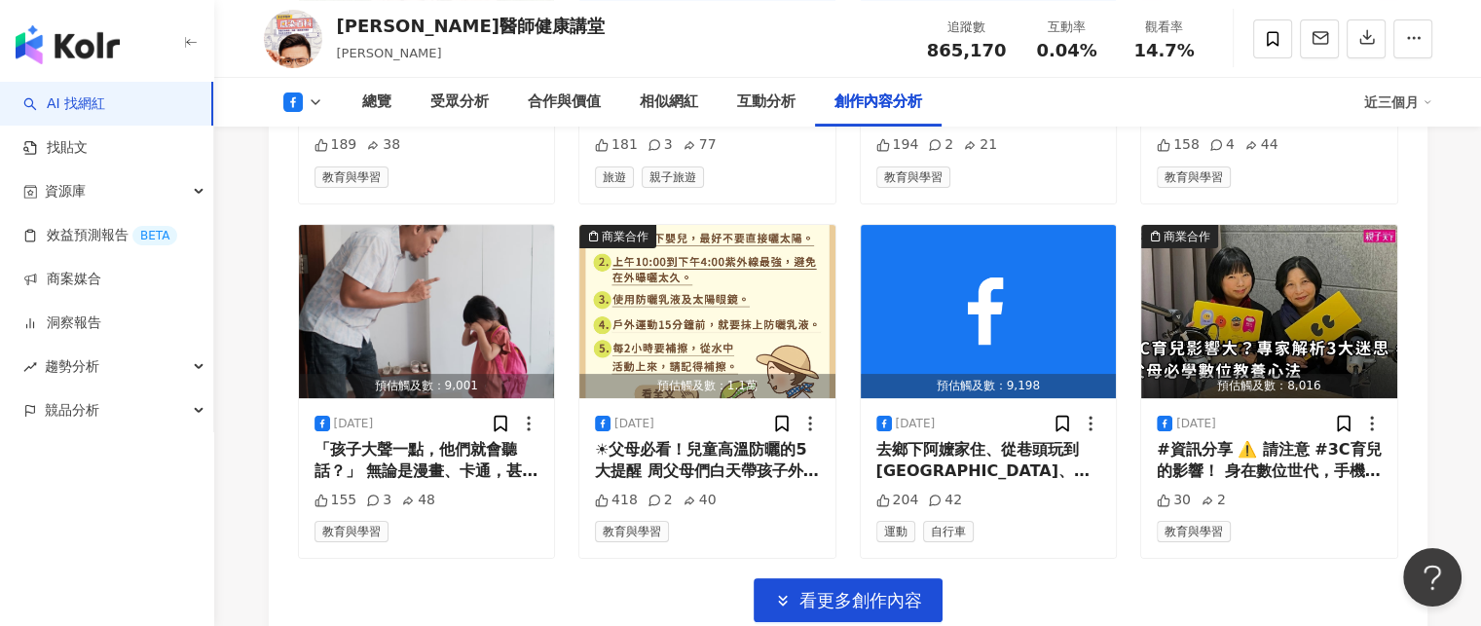
scroll to position [15227, 0]
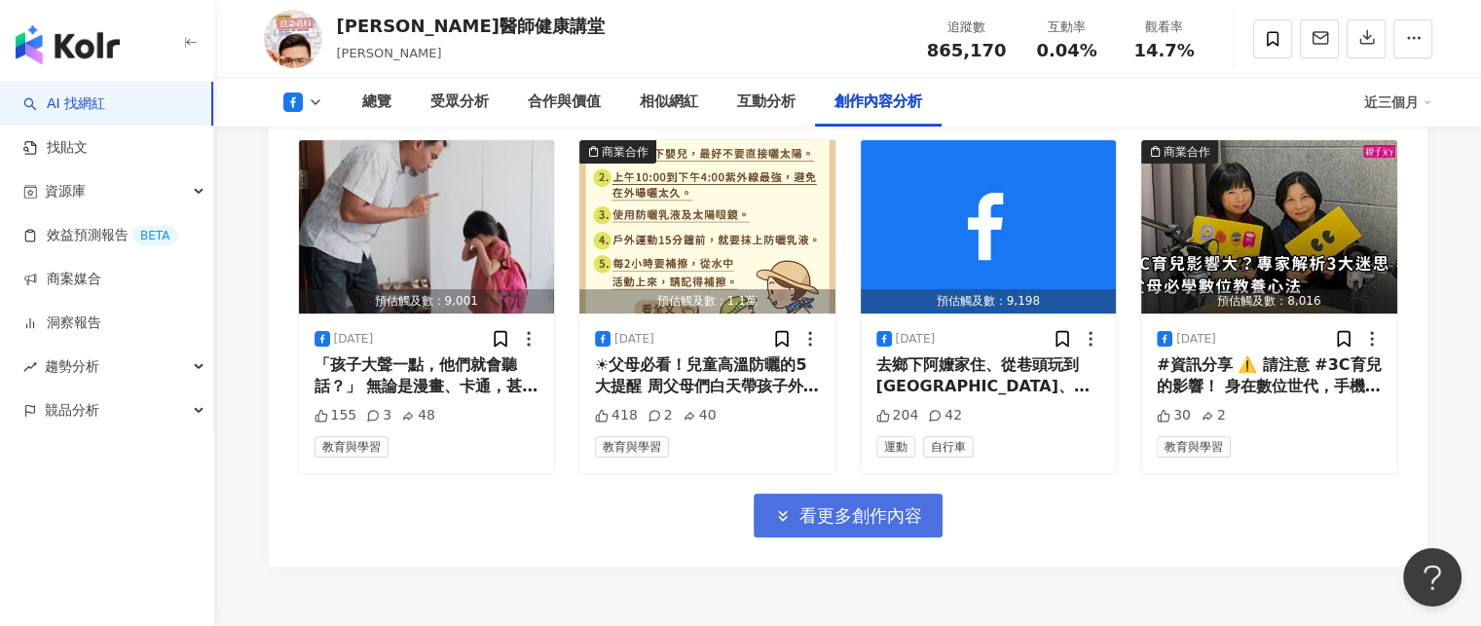
click at [896, 505] on span "看更多創作內容" at bounding box center [860, 515] width 123 height 21
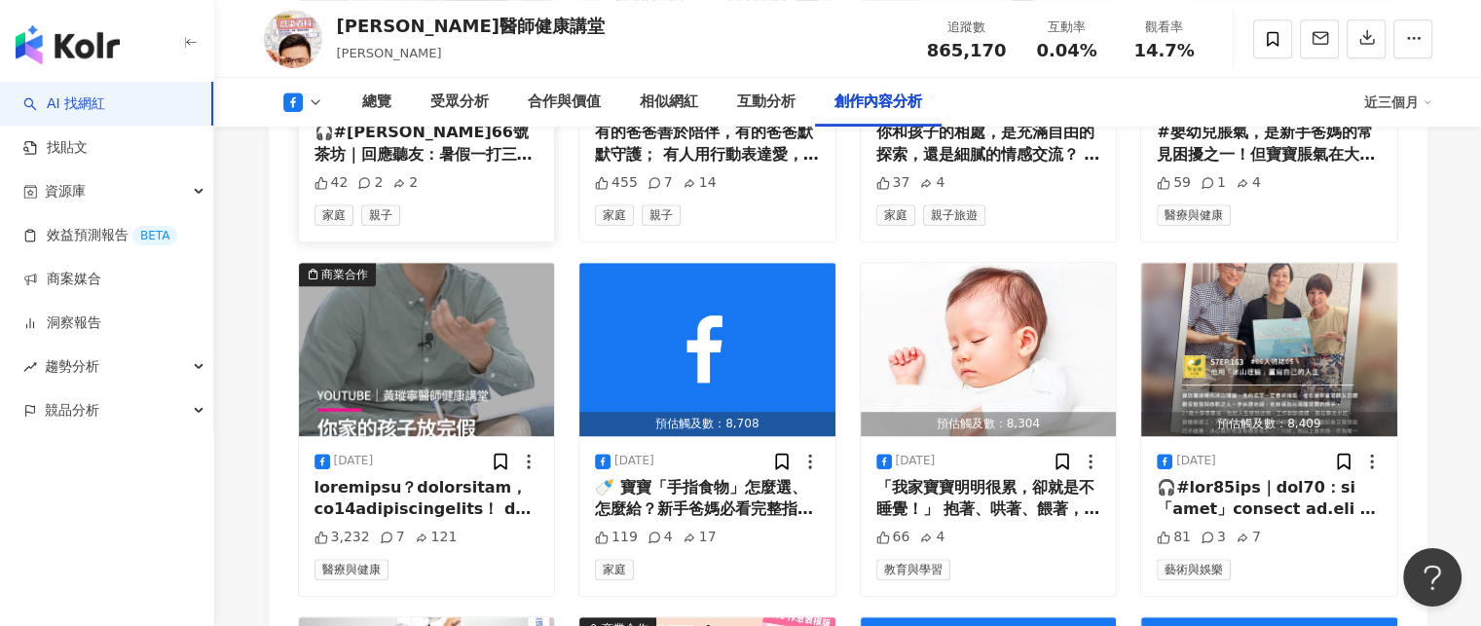
scroll to position [15811, 0]
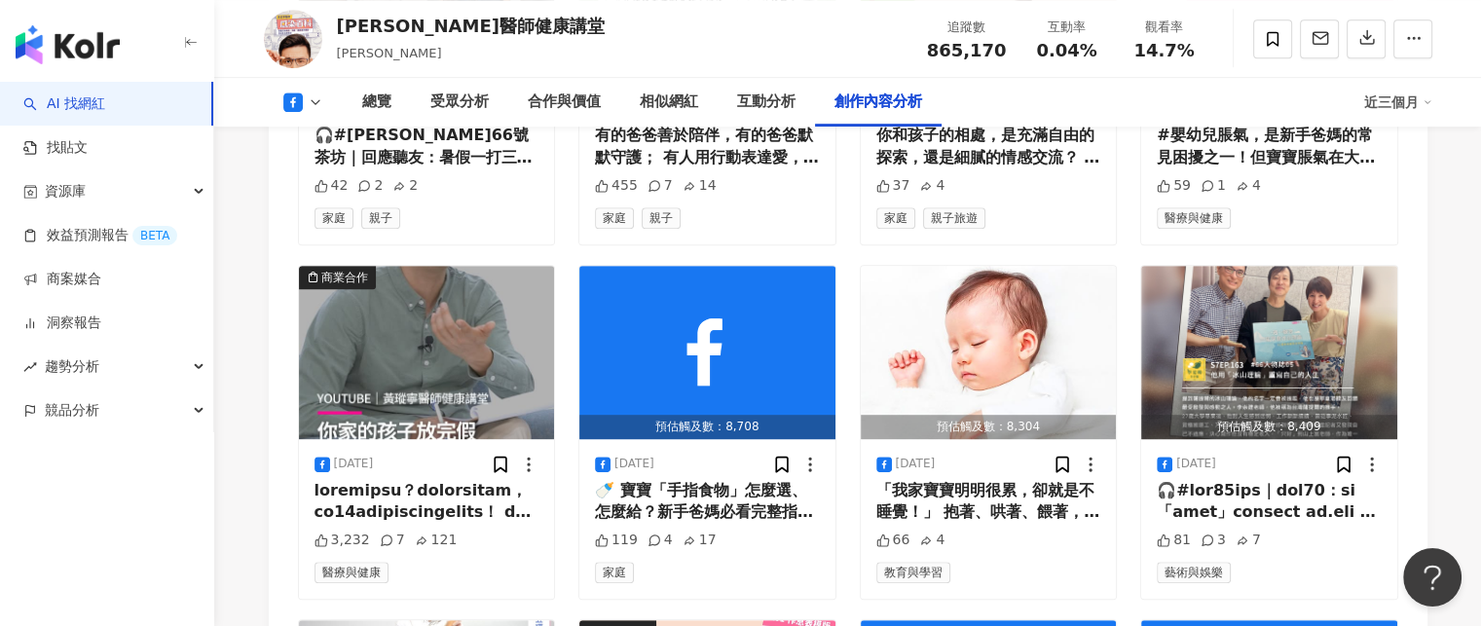
click at [323, 108] on button at bounding box center [303, 101] width 79 height 19
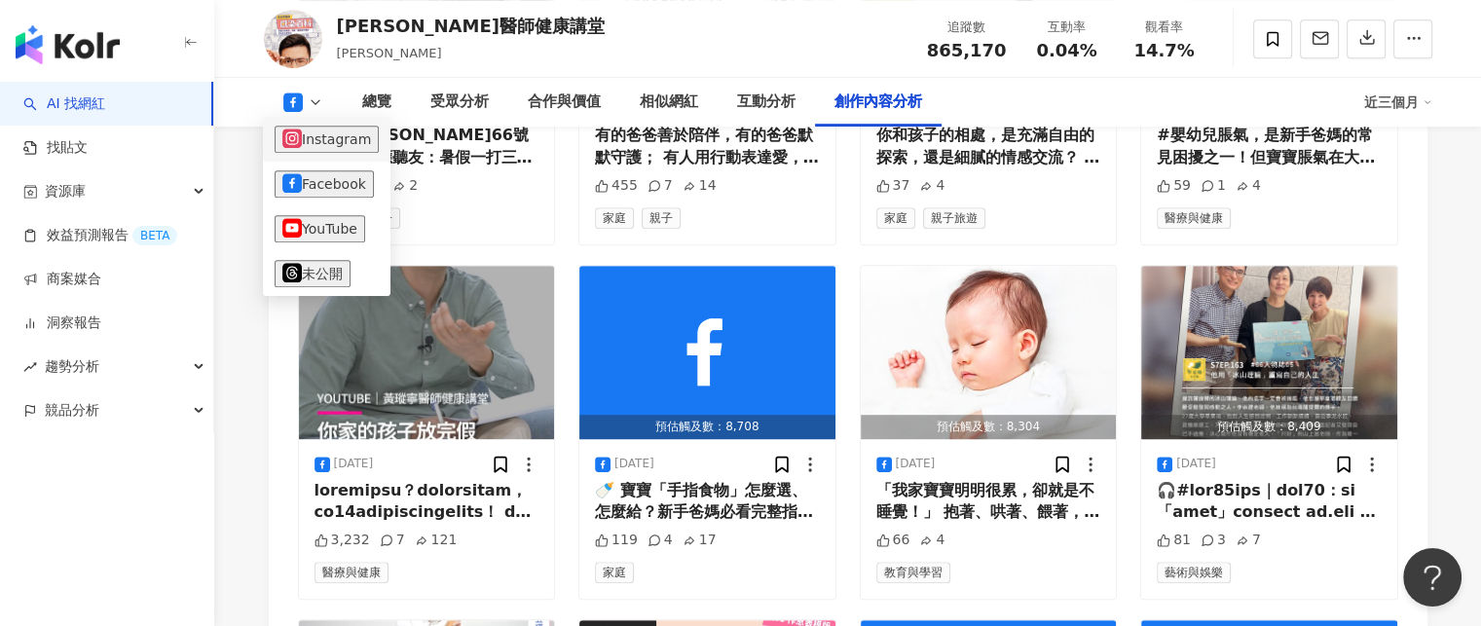
click at [336, 150] on button "Instagram" at bounding box center [327, 139] width 104 height 27
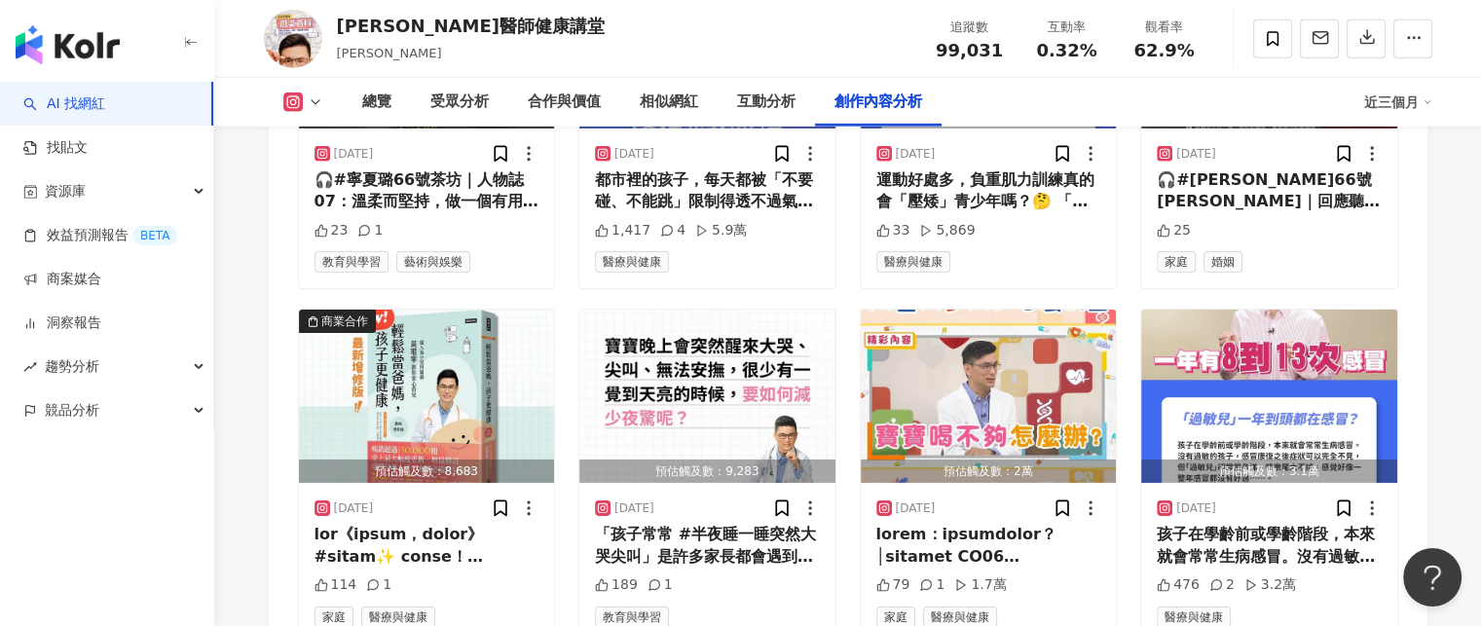
scroll to position [6585, 0]
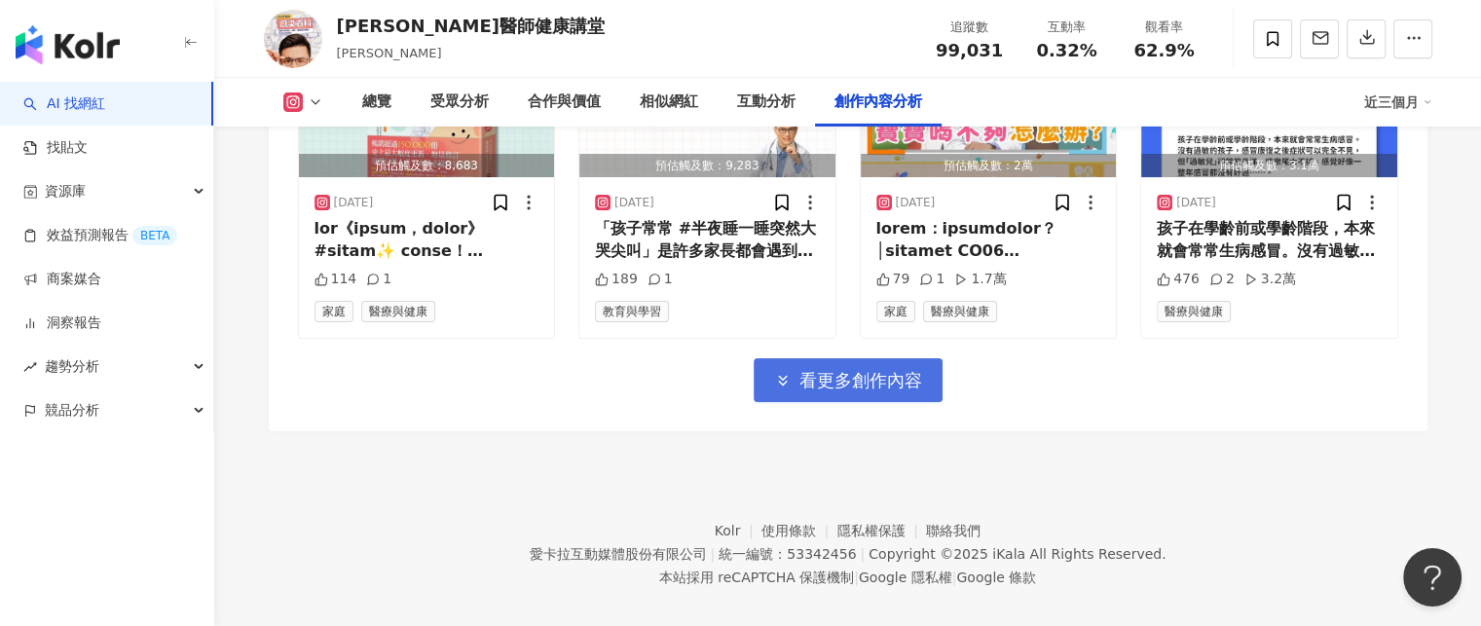
click at [861, 370] on span "看更多創作內容" at bounding box center [860, 380] width 123 height 21
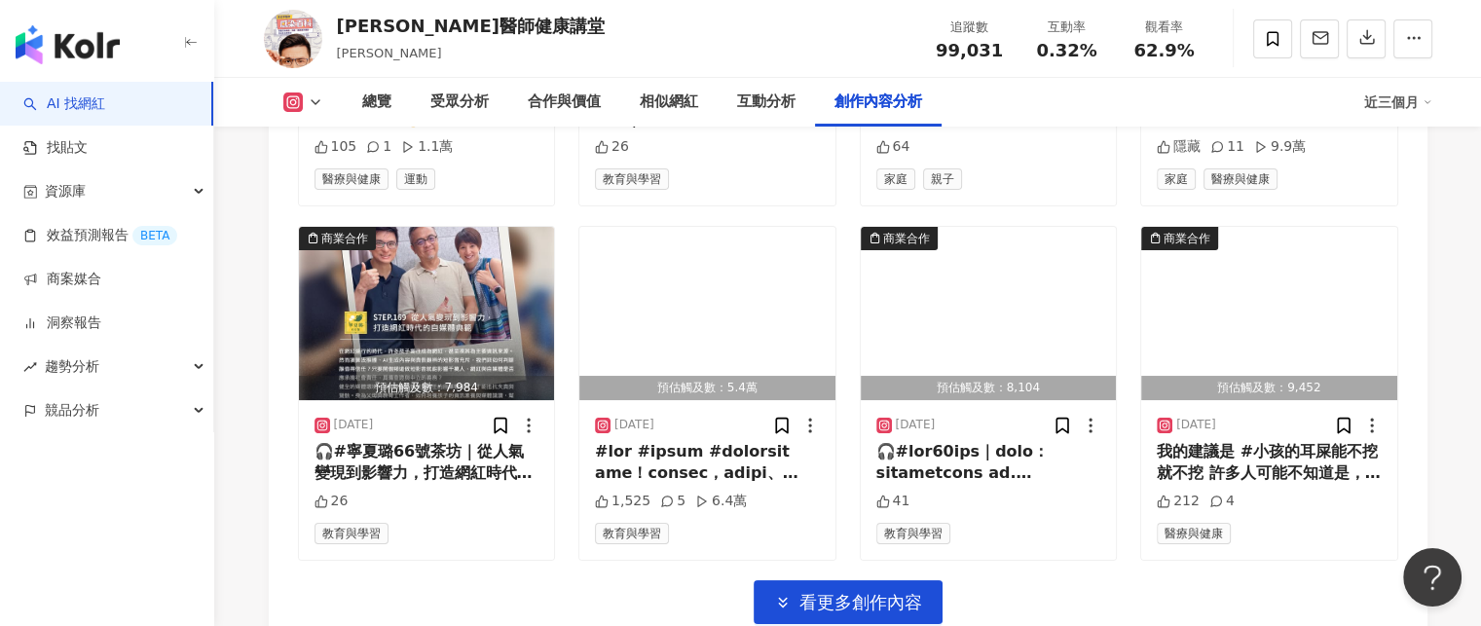
scroll to position [7646, 0]
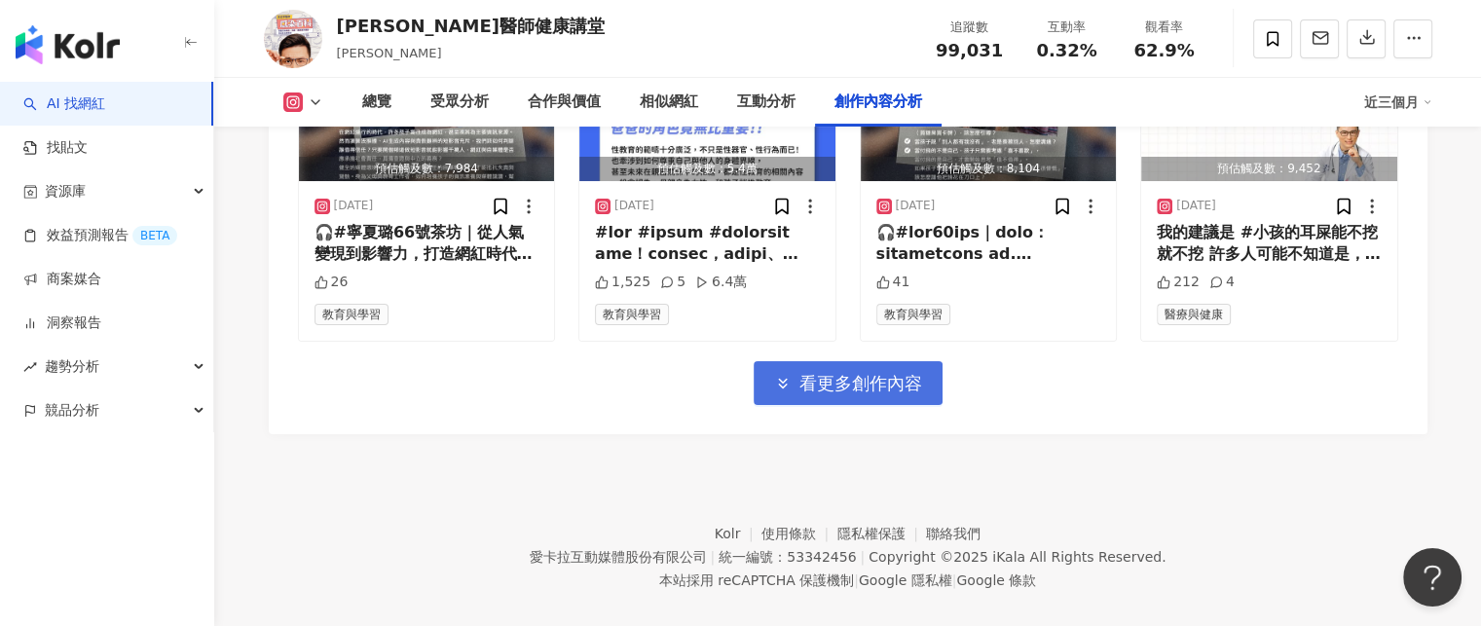
click at [900, 373] on span "看更多創作內容" at bounding box center [860, 383] width 123 height 21
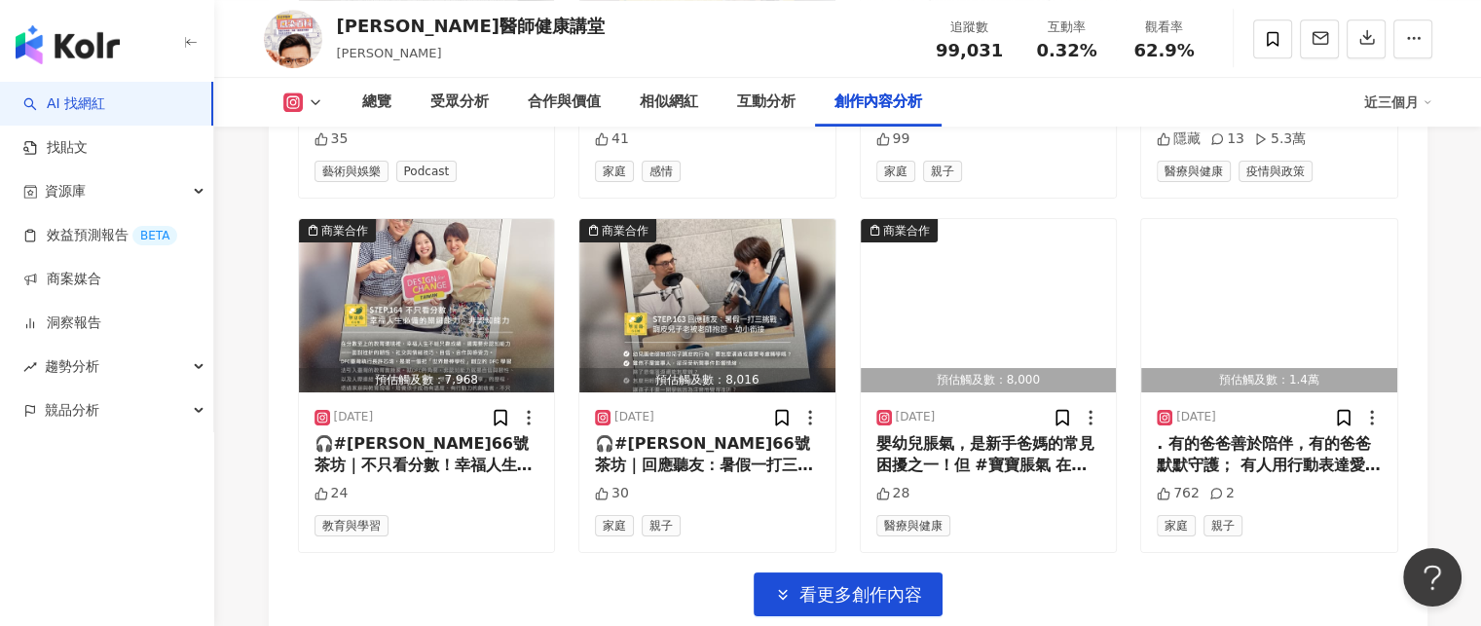
scroll to position [8619, 0]
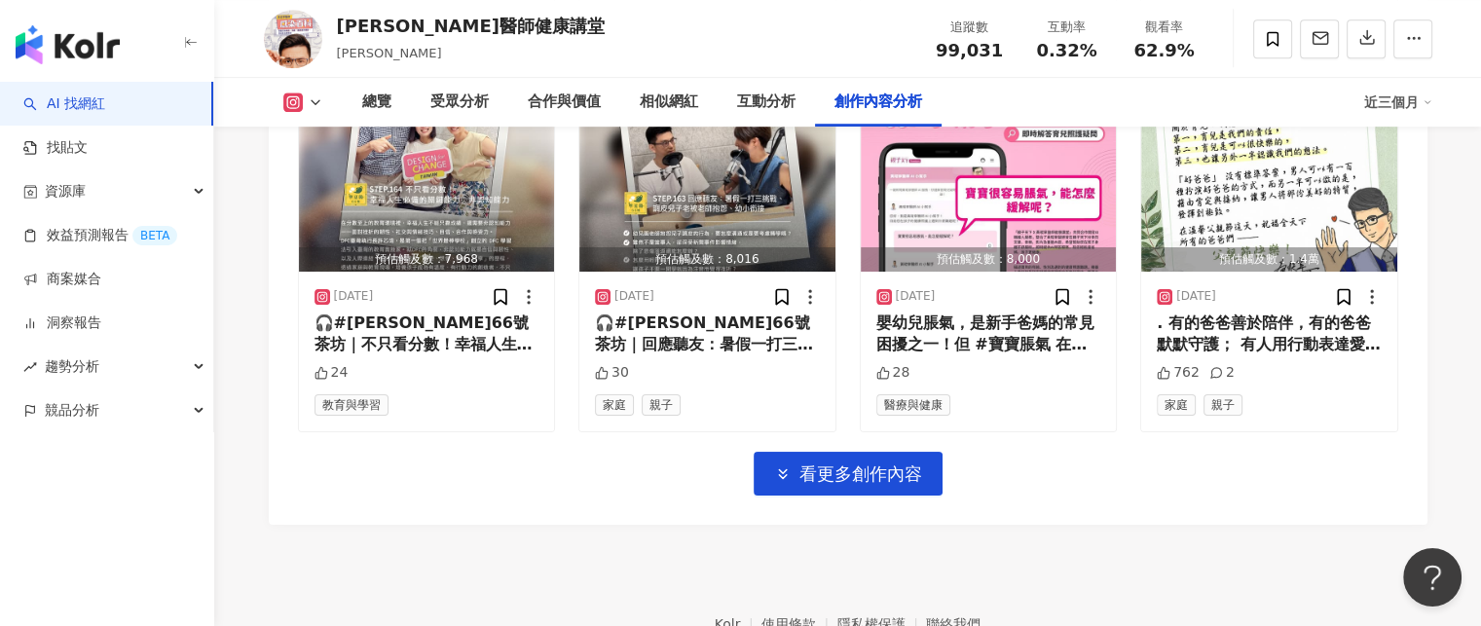
click at [865, 462] on button "看更多創作內容" at bounding box center [847, 474] width 189 height 44
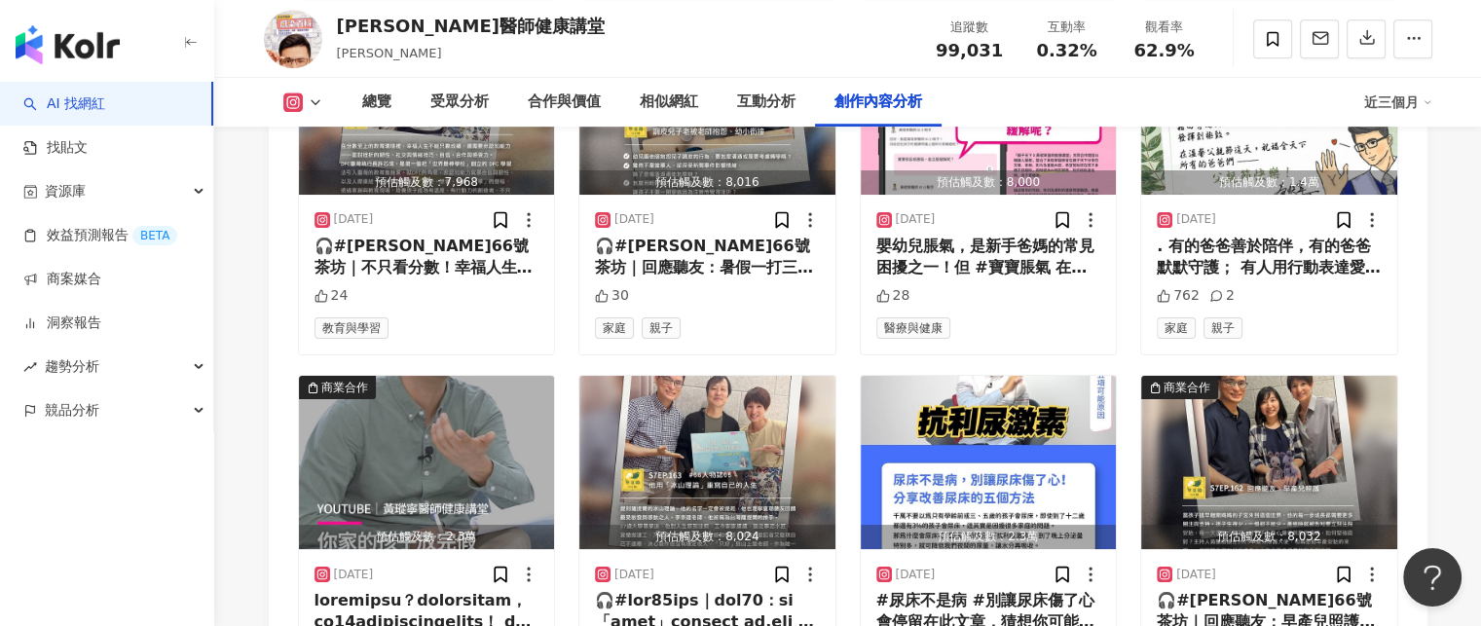
scroll to position [9009, 0]
